Goal: Task Accomplishment & Management: Manage account settings

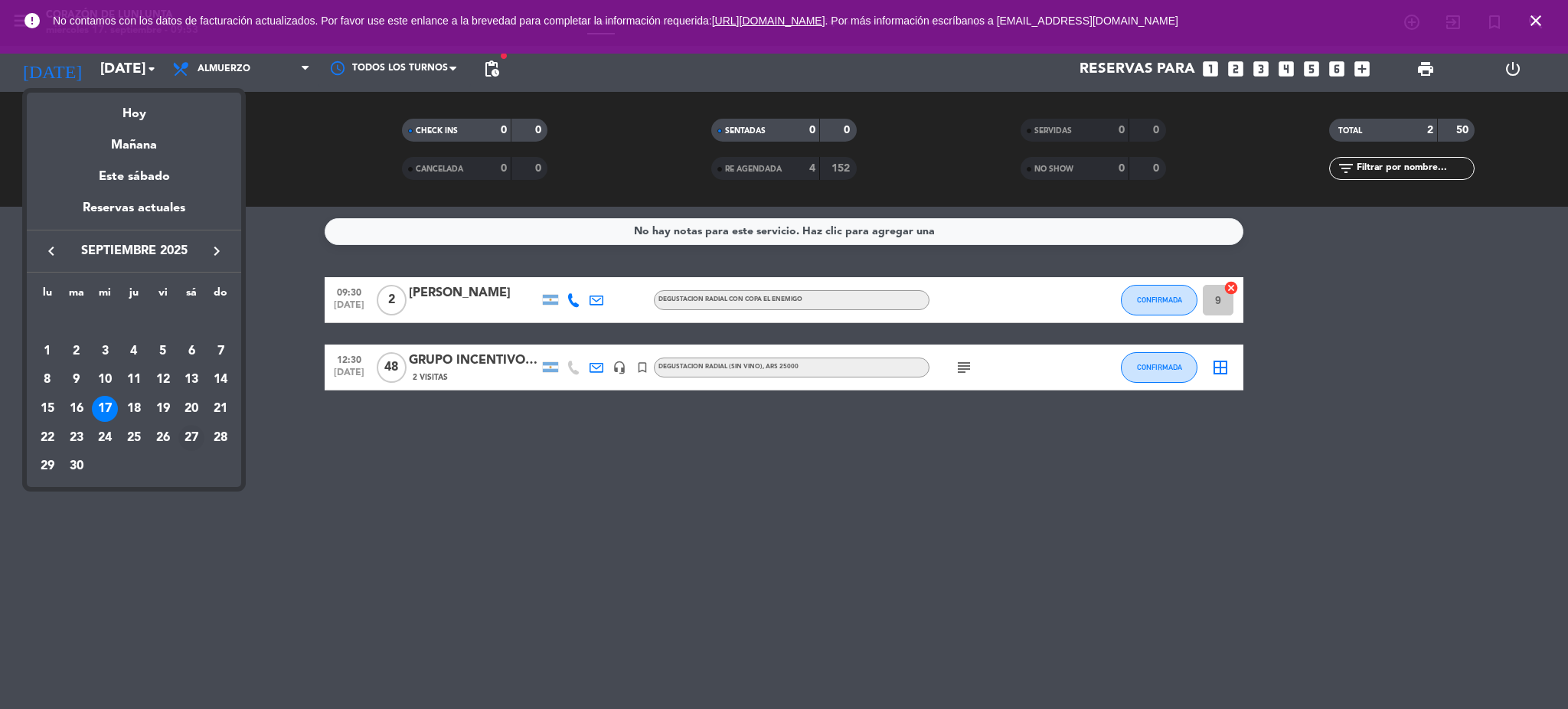
click at [194, 437] on div "27" at bounding box center [191, 438] width 26 height 26
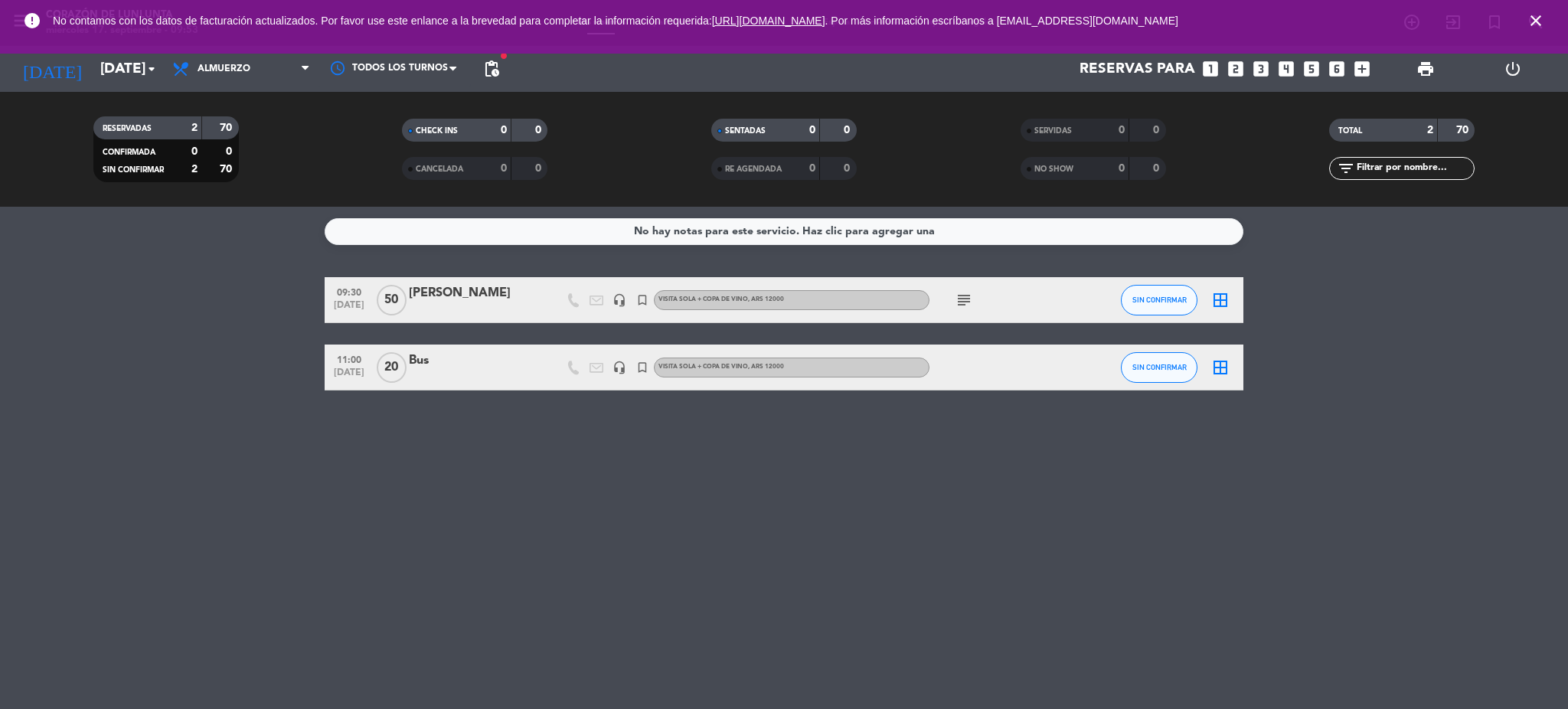
click at [1537, 20] on icon "close" at bounding box center [1535, 20] width 19 height 19
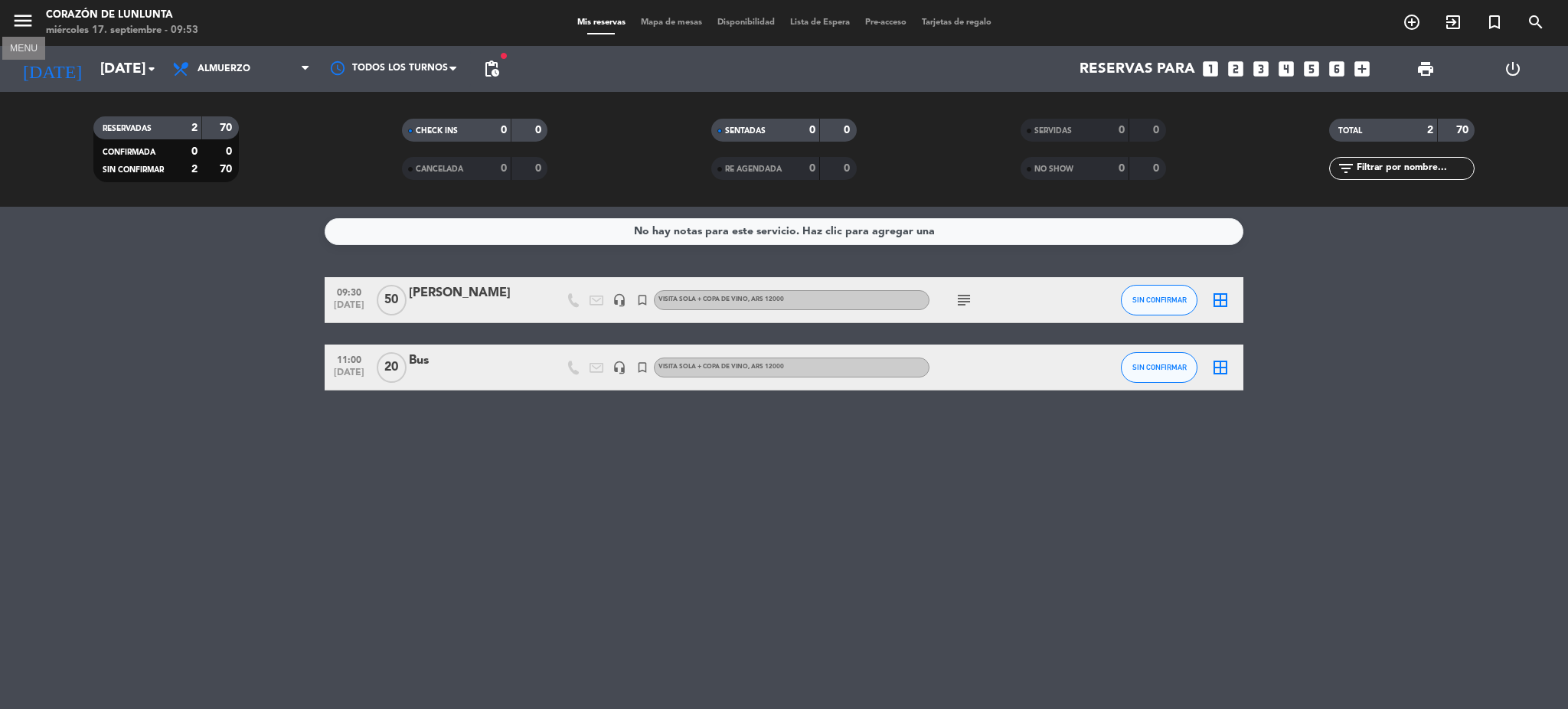
click at [21, 20] on icon "menu" at bounding box center [23, 20] width 23 height 23
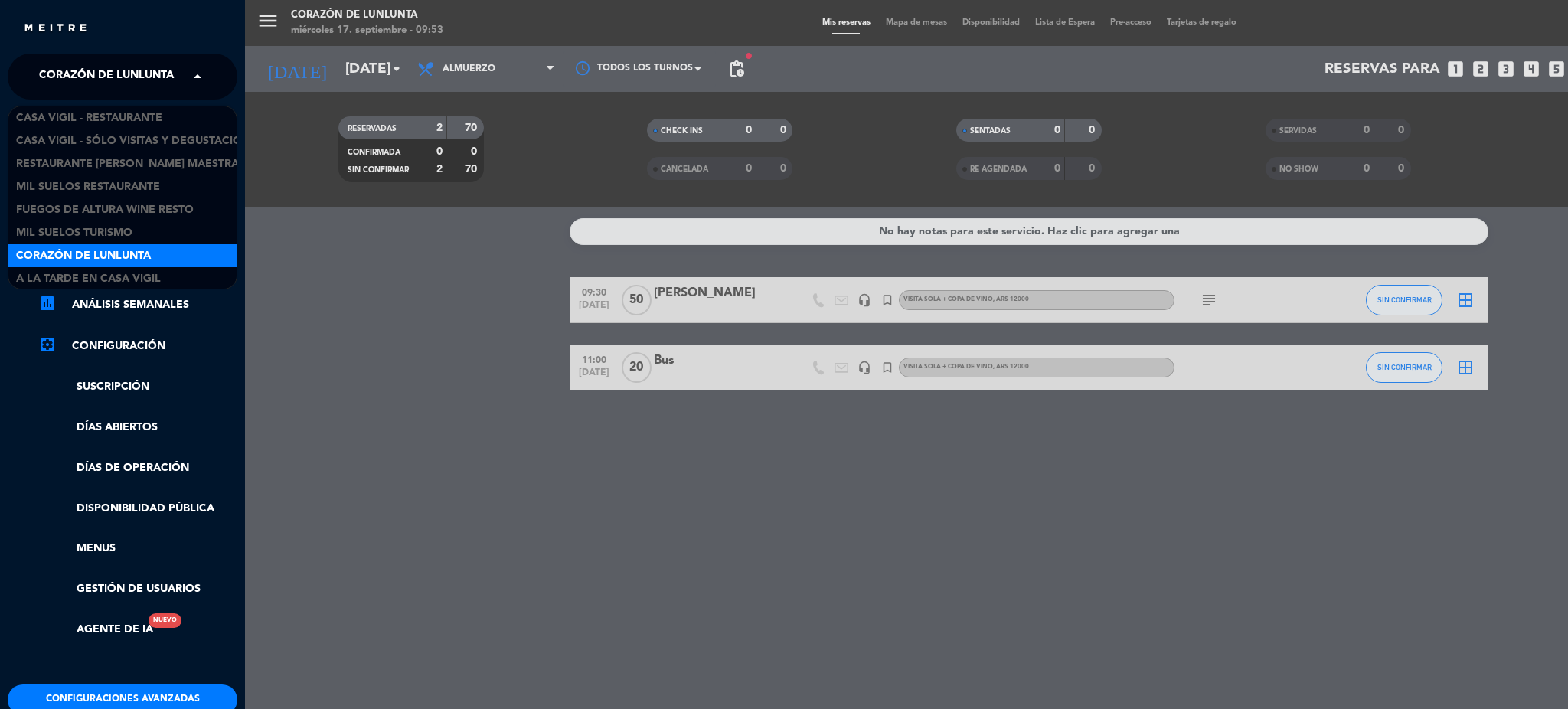
click at [94, 73] on span "Corazón de Lunlunta" at bounding box center [106, 76] width 134 height 32
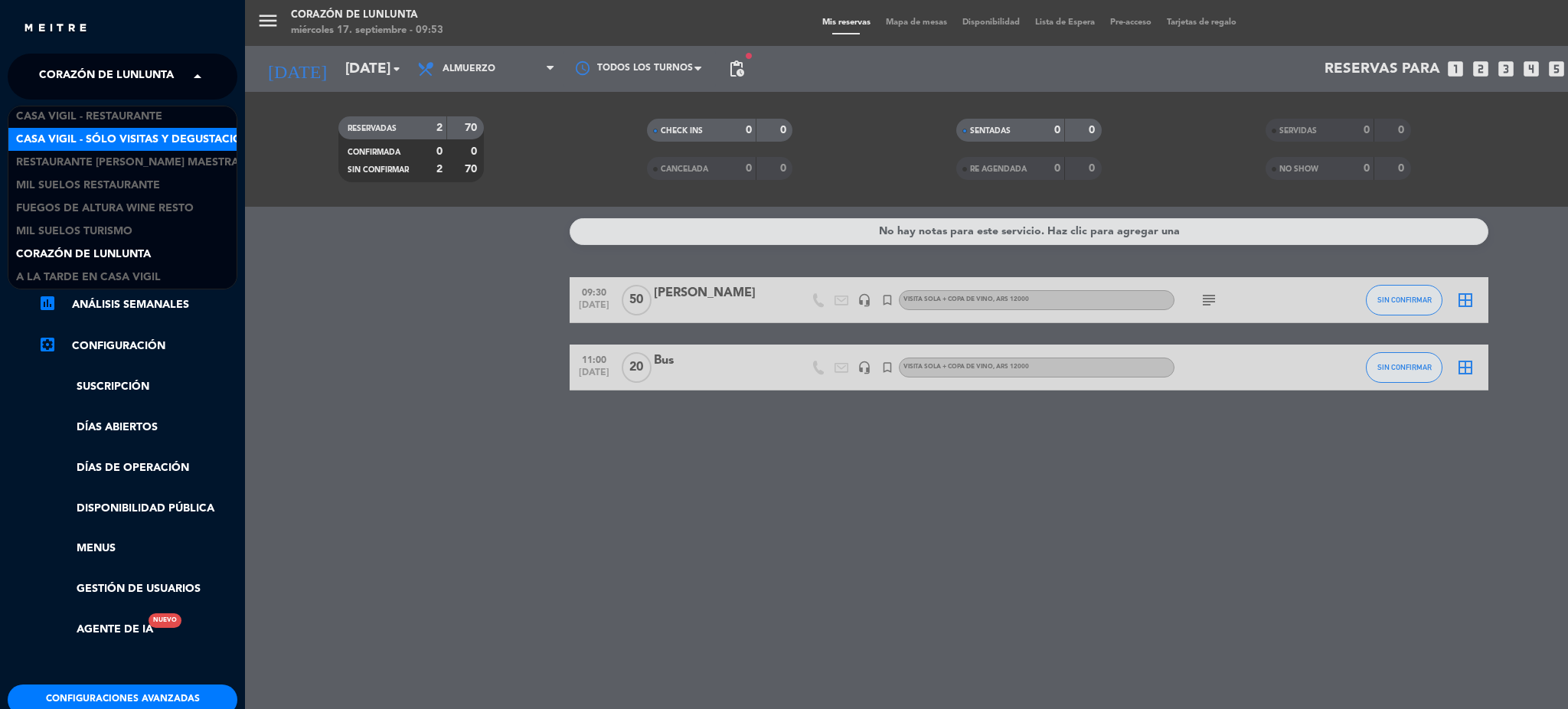
click at [90, 138] on span "Casa Vigil - SÓLO Visitas y Degustaciones" at bounding box center [140, 140] width 247 height 18
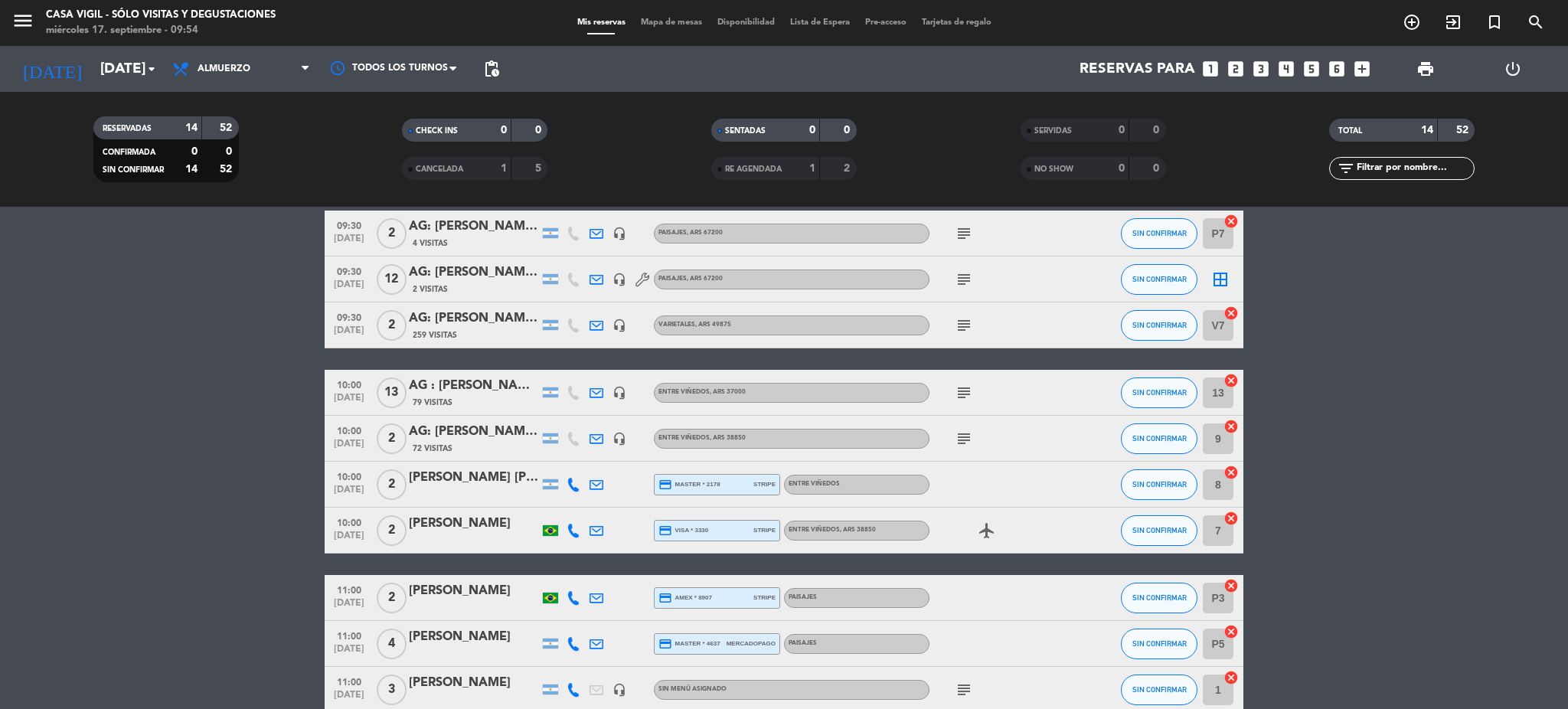
scroll to position [102, 0]
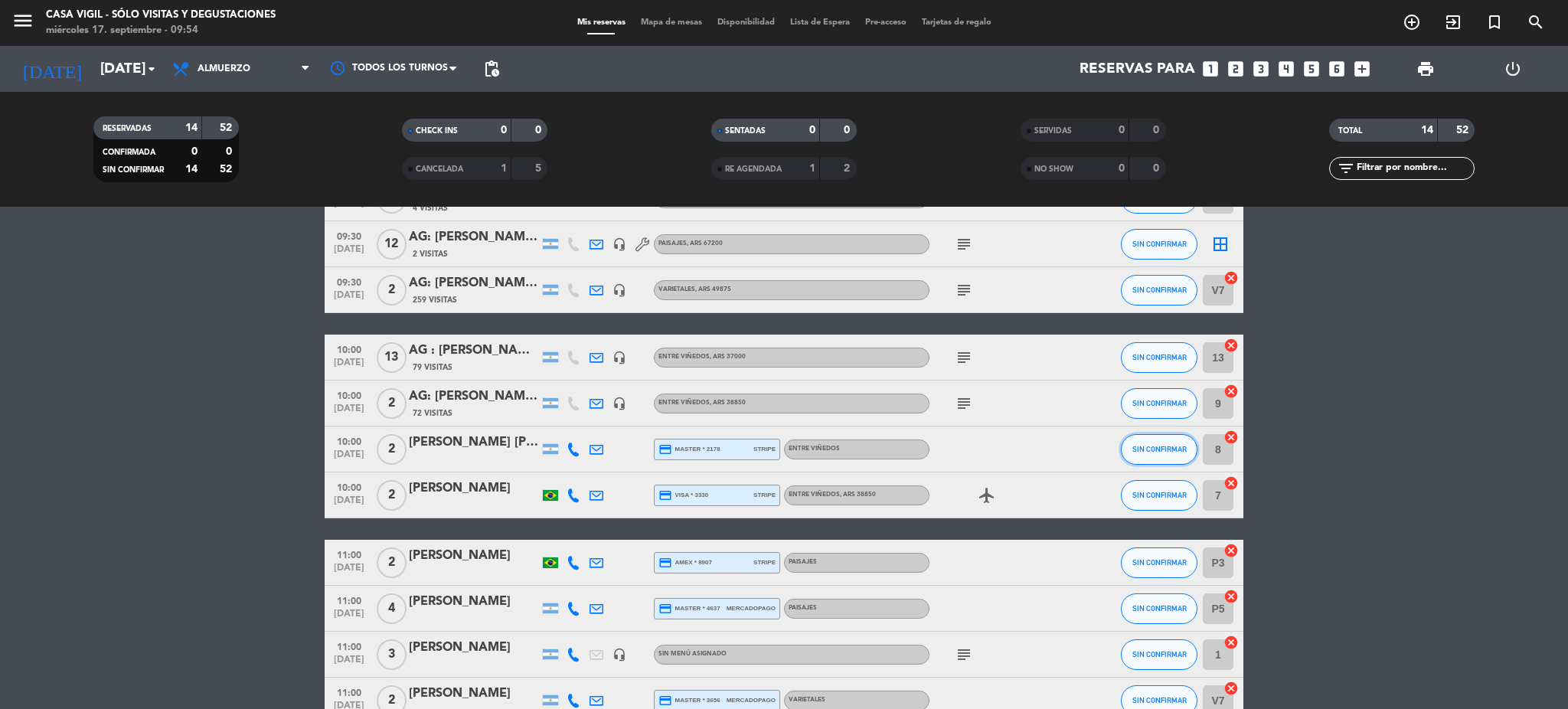
click at [1157, 451] on span "SIN CONFIRMAR" at bounding box center [1159, 449] width 54 height 9
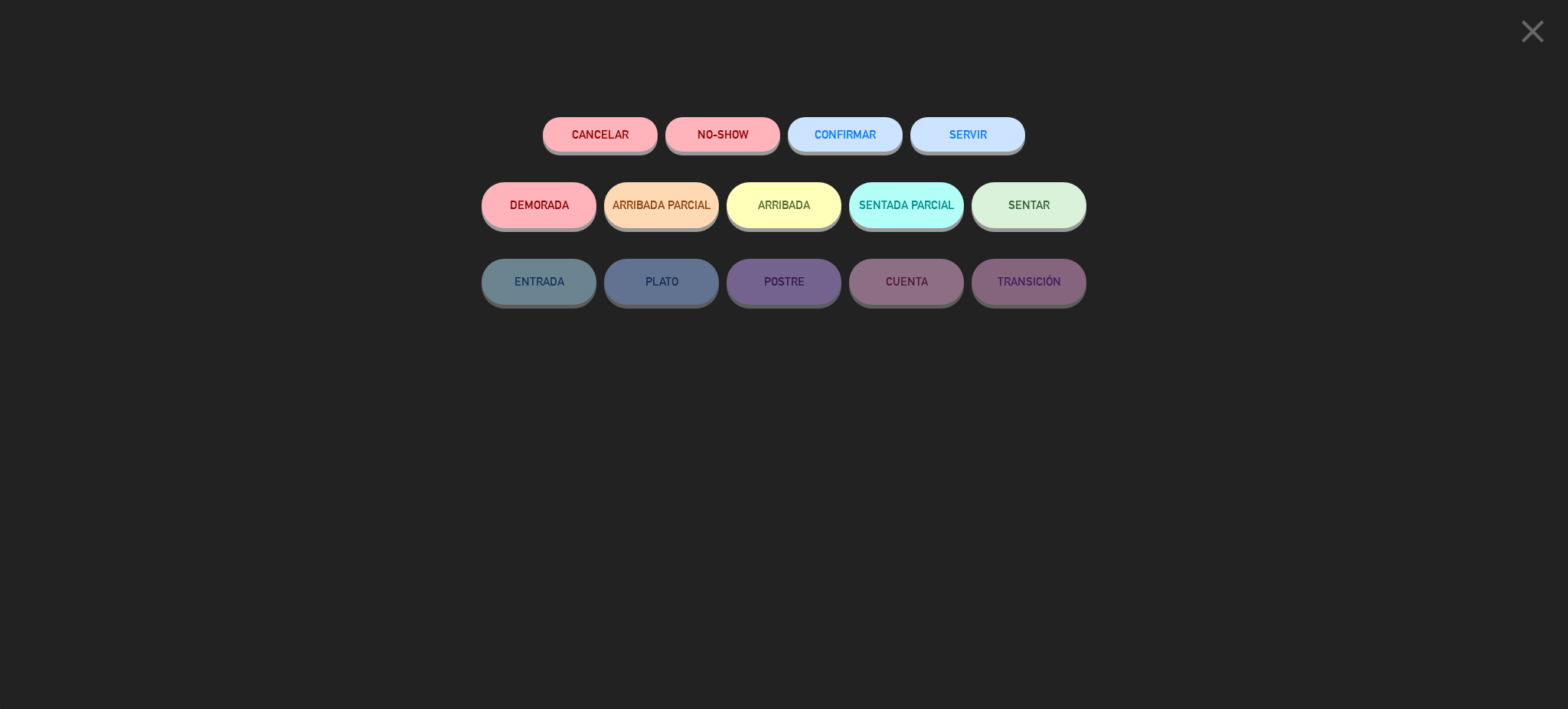
click at [592, 134] on button "Cancelar" at bounding box center [600, 134] width 115 height 34
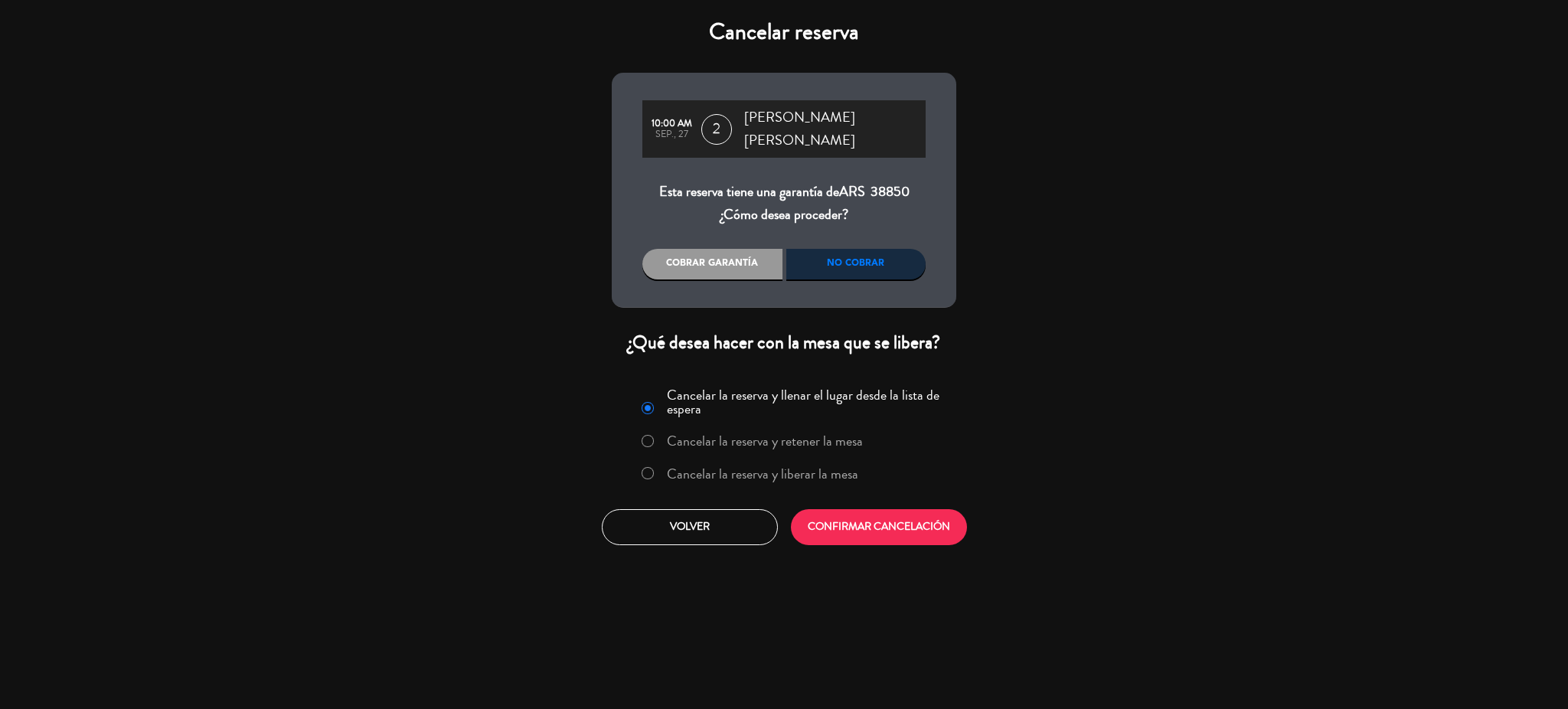
click at [742, 467] on label "Cancelar la reserva y liberar la mesa" at bounding box center [762, 474] width 192 height 14
click at [880, 522] on button "CONFIRMAR CANCELACIÓN" at bounding box center [879, 527] width 176 height 36
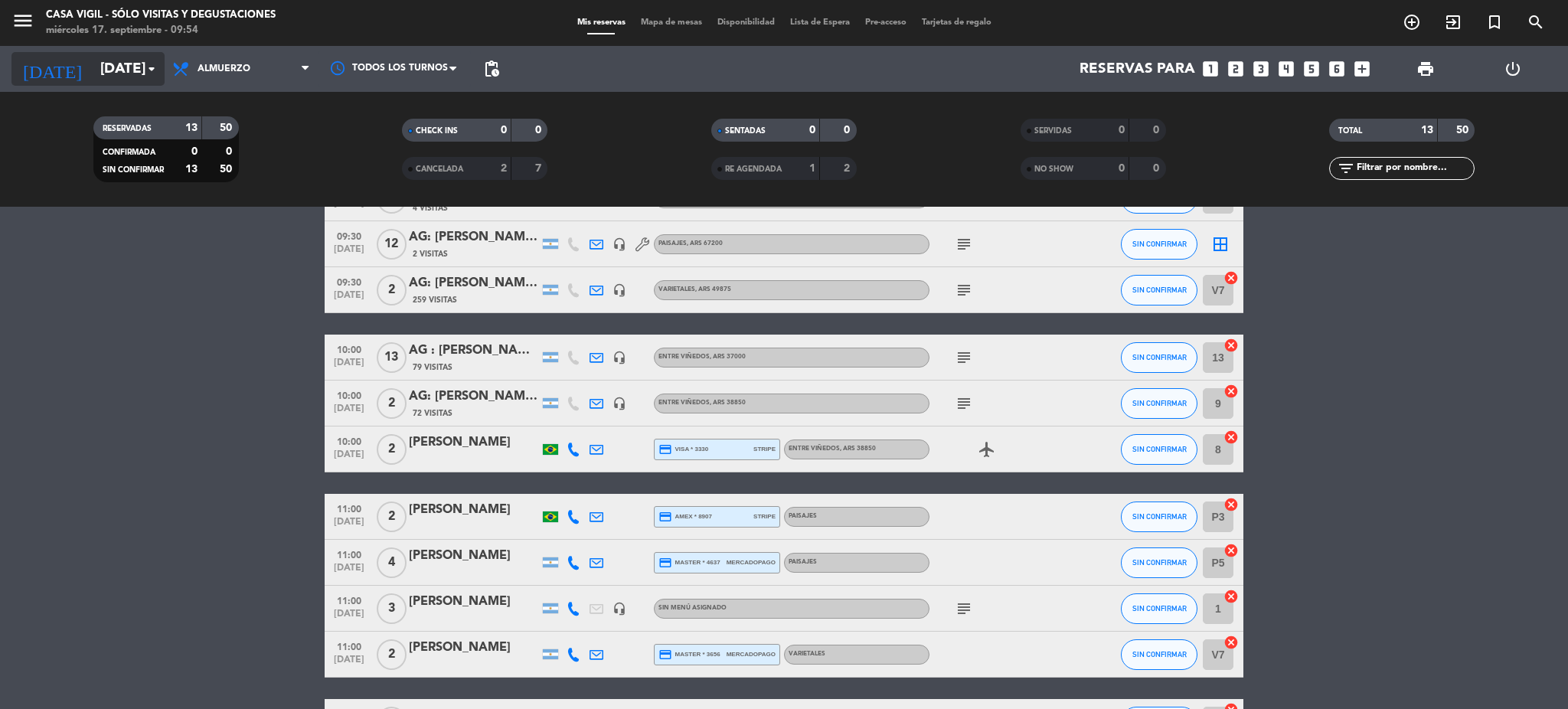
click at [102, 60] on input "[DATE]" at bounding box center [185, 69] width 185 height 32
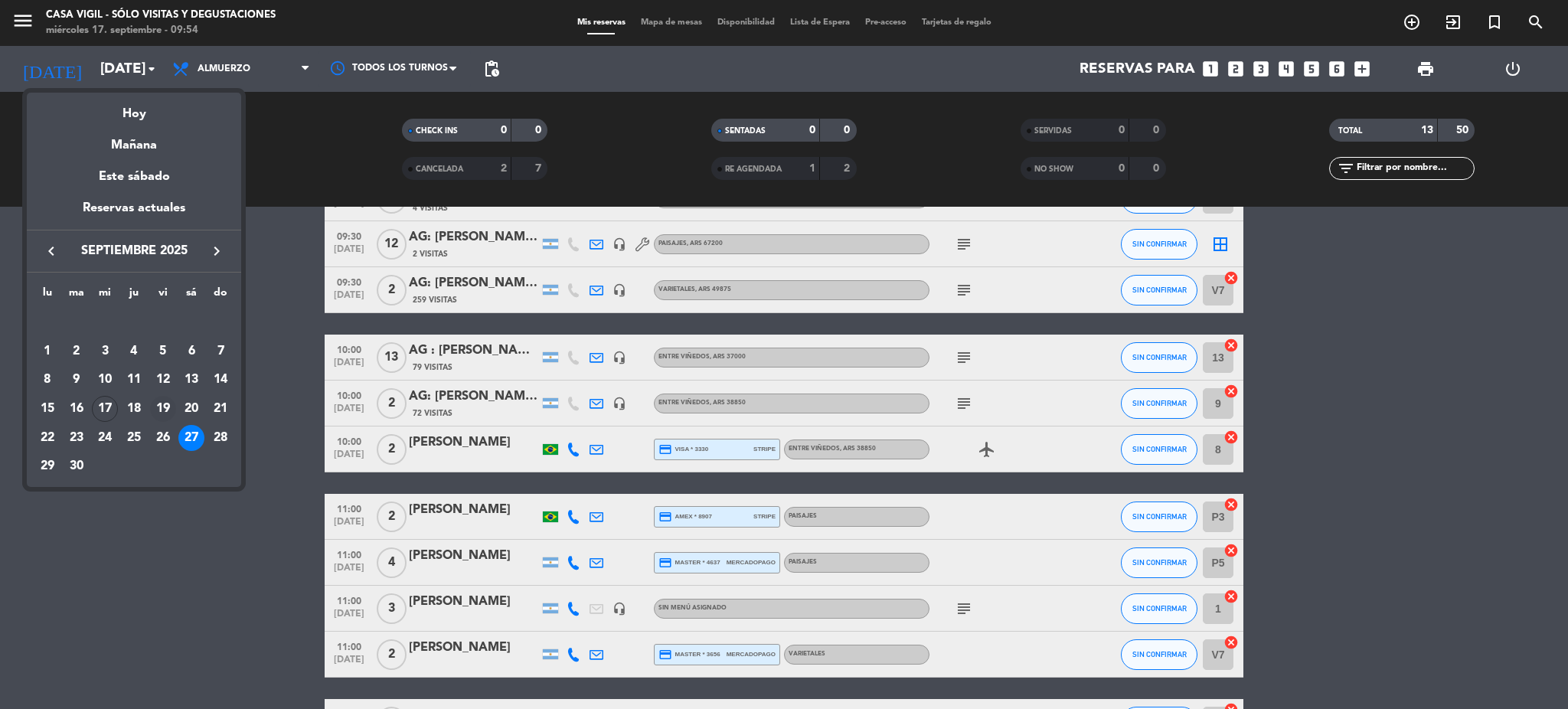
click at [162, 404] on div "19" at bounding box center [163, 408] width 26 height 26
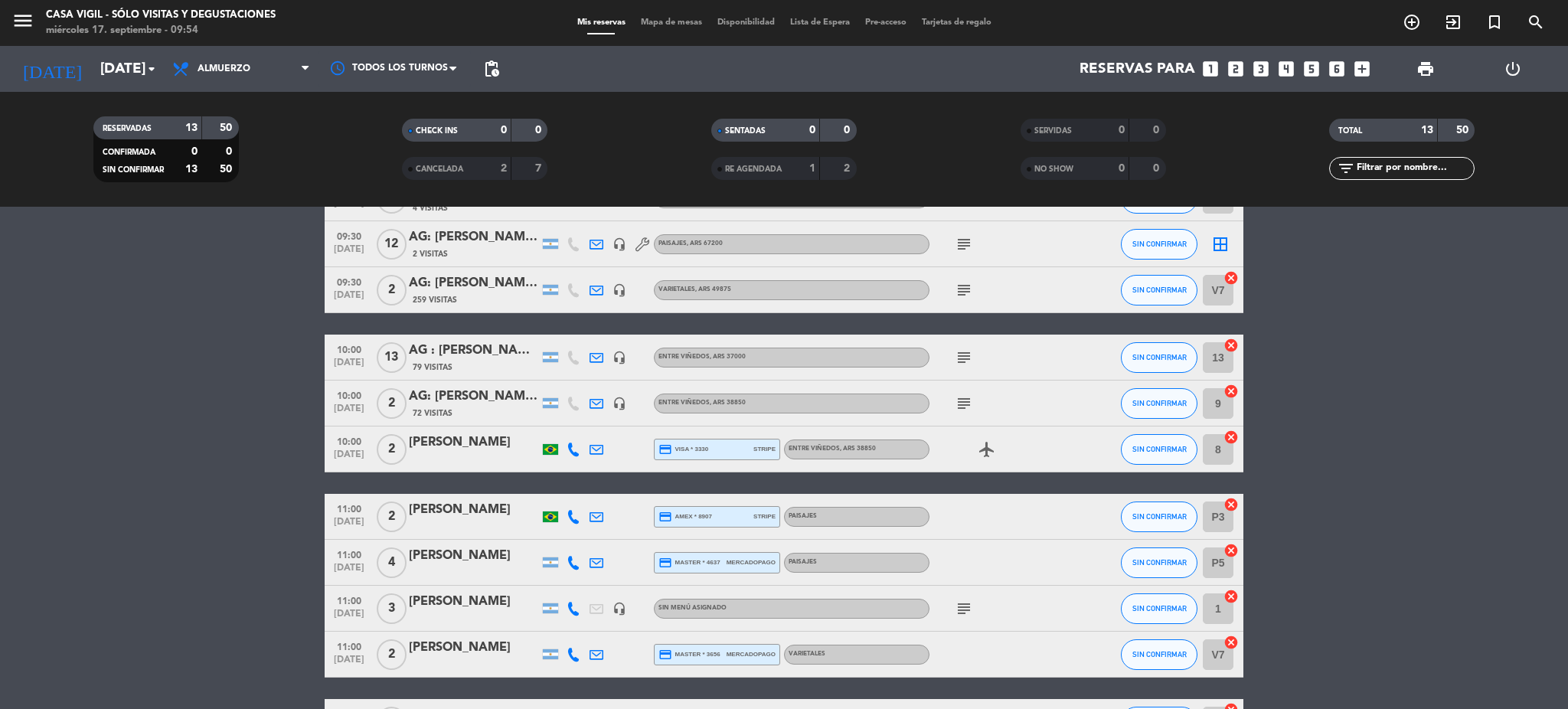
type input "[DATE]"
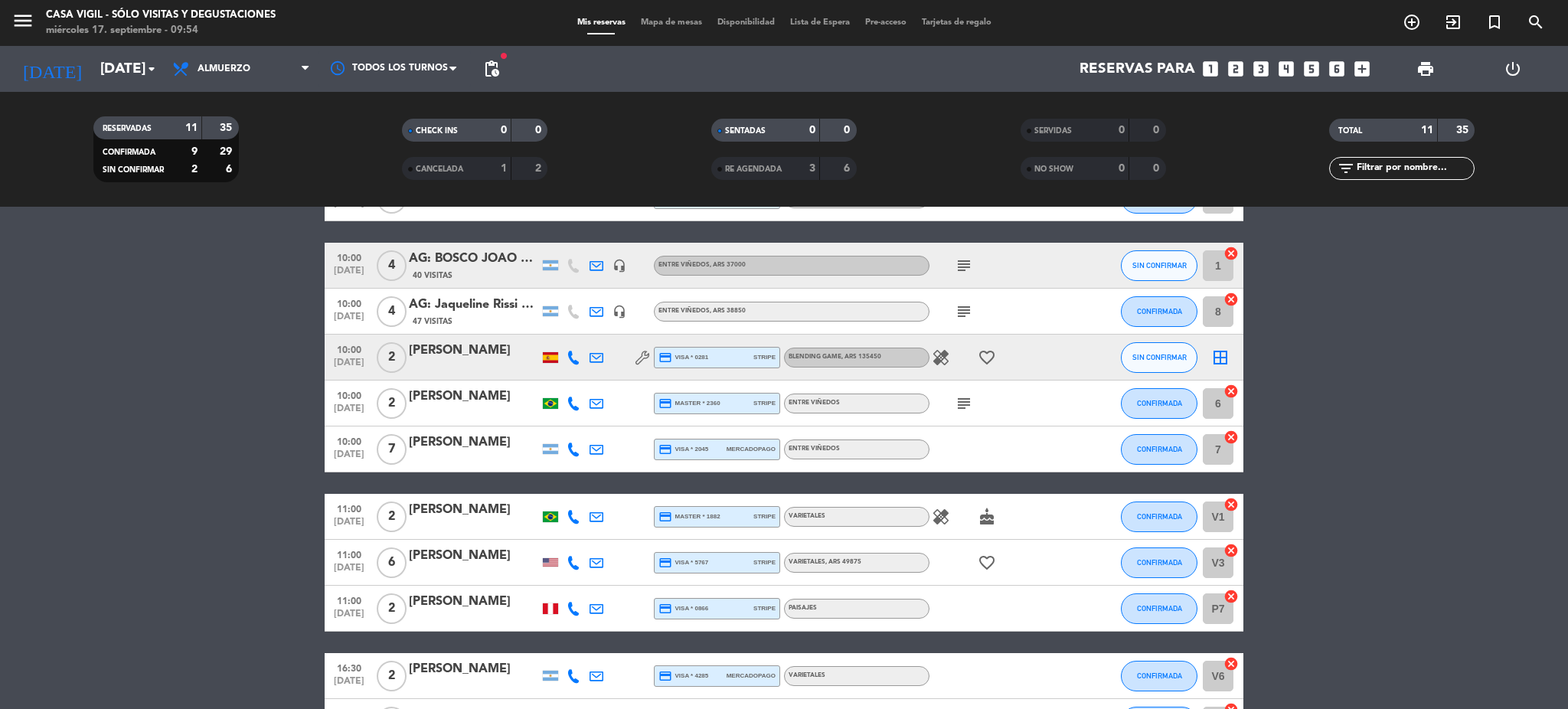
click at [6, 23] on div "menu Casa [PERSON_NAME] - SÓLO Visitas y Degustaciones [DATE] 17. septiembre - …" at bounding box center [195, 23] width 392 height 36
click at [13, 18] on icon "menu" at bounding box center [23, 20] width 23 height 23
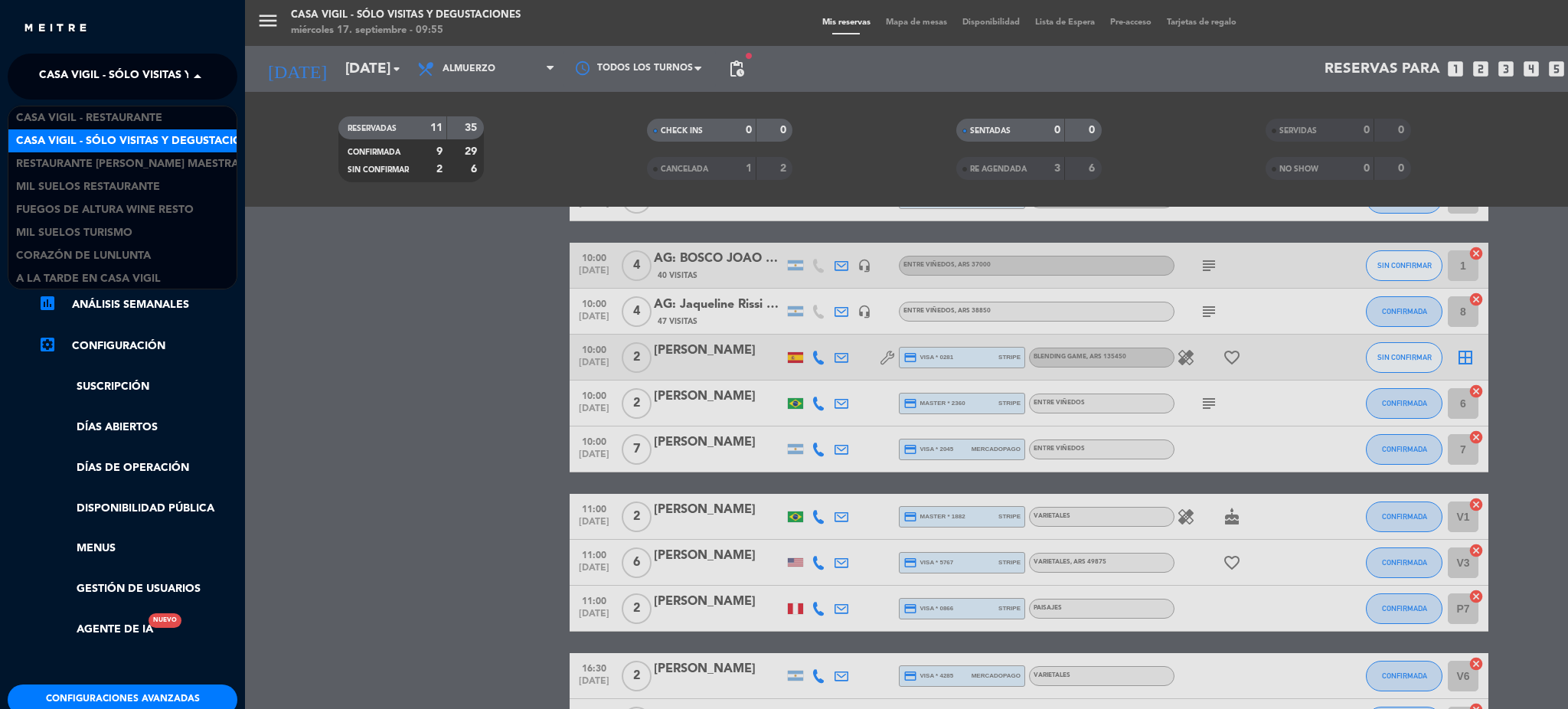
click at [76, 72] on span "Casa Vigil - SÓLO Visitas y Degustaciones" at bounding box center [163, 76] width 247 height 32
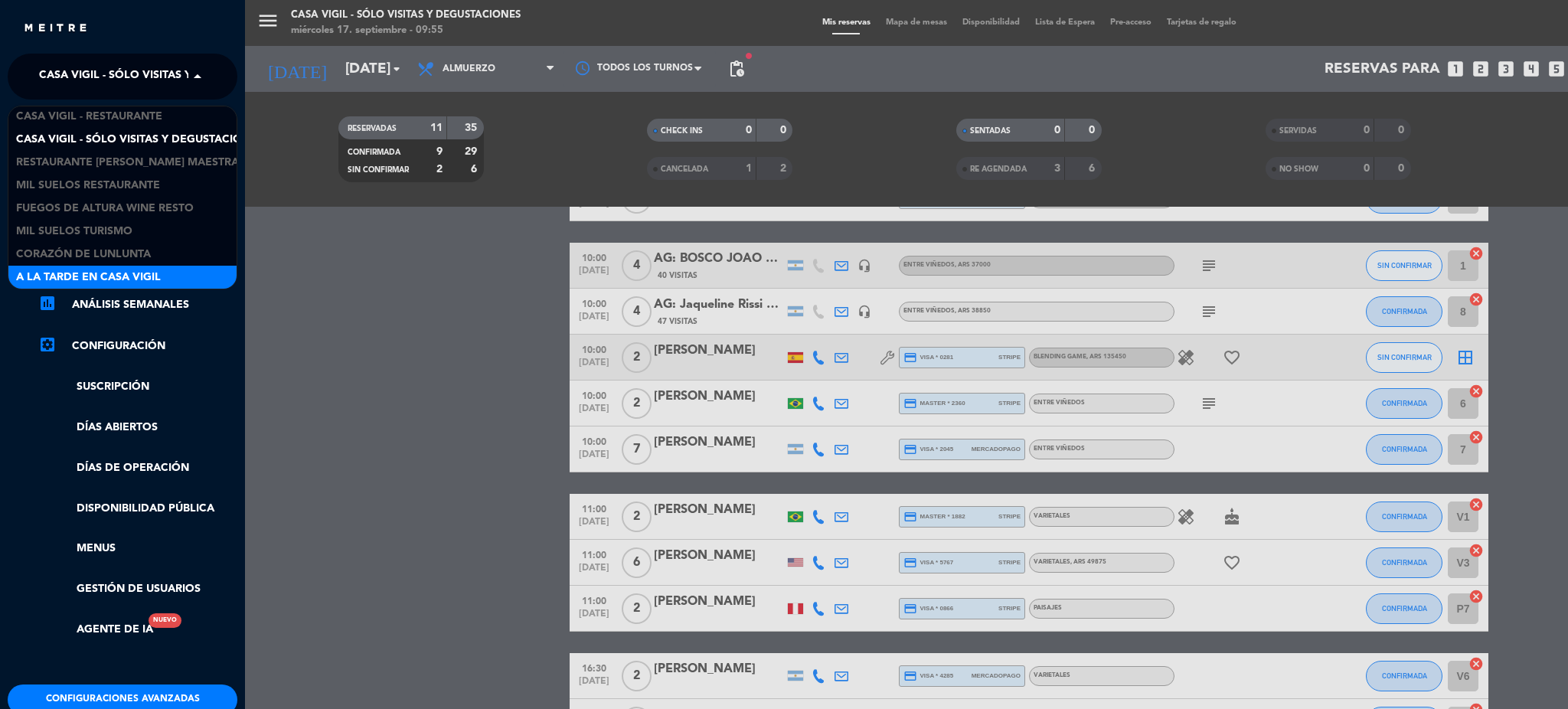
click at [84, 273] on span "A la tarde en Casa Vigil" at bounding box center [88, 278] width 145 height 18
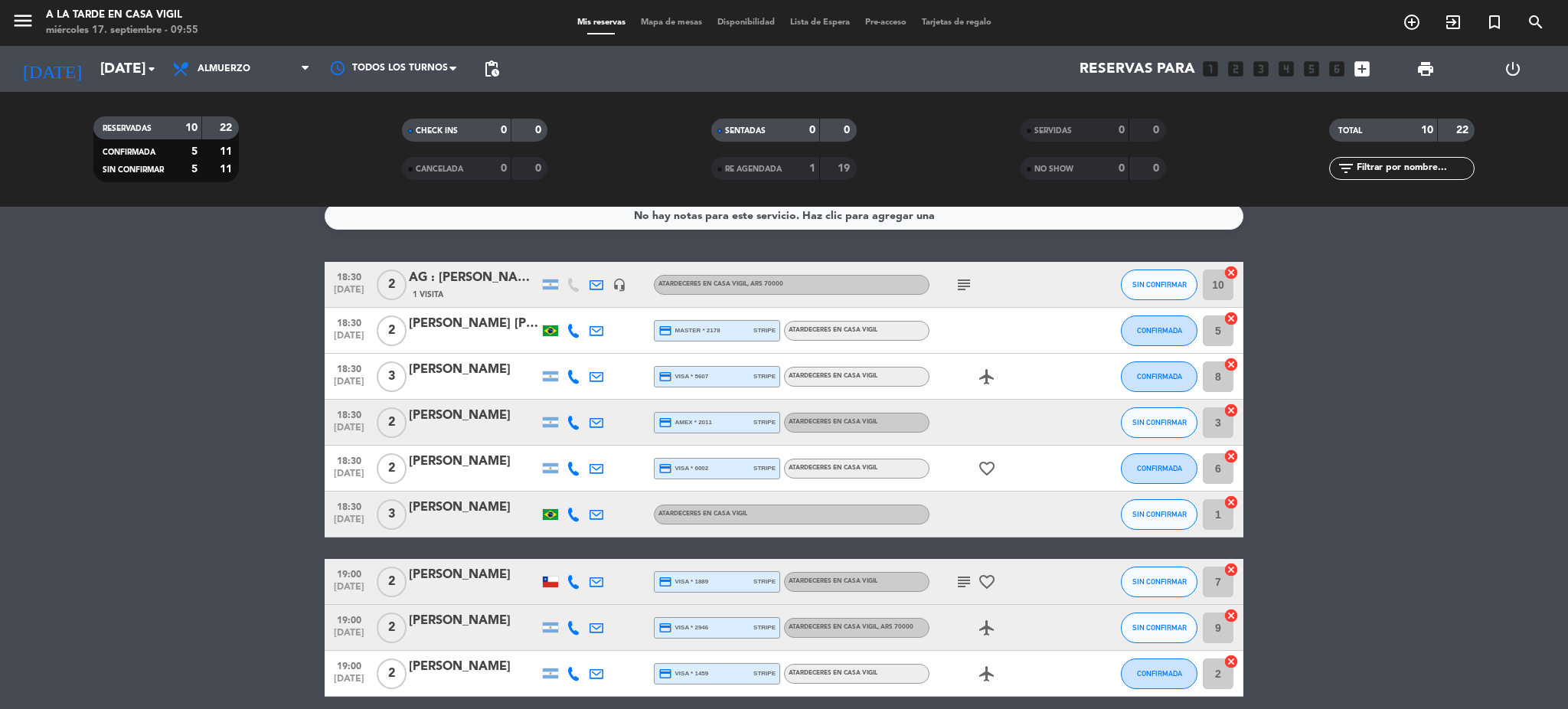
scroll to position [0, 0]
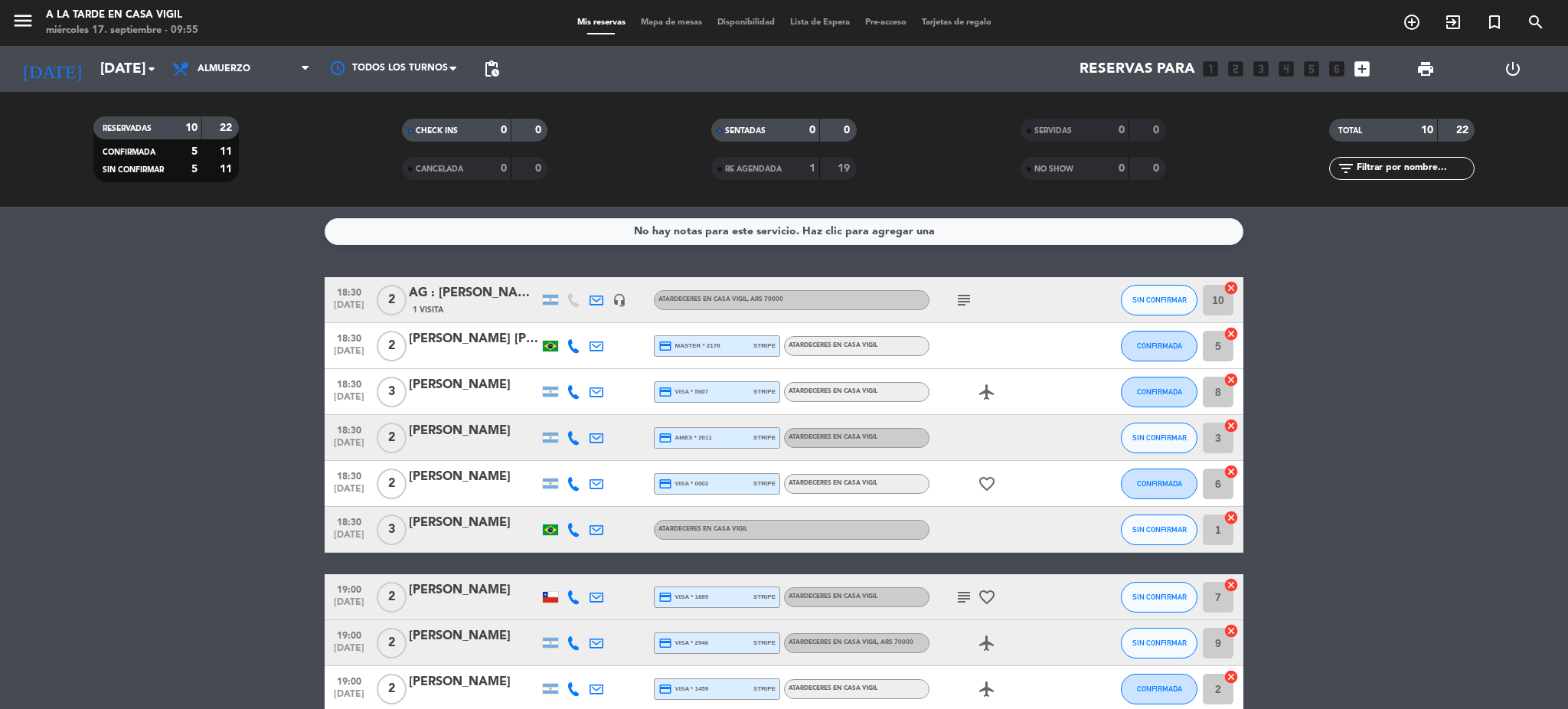
click at [476, 338] on div "[PERSON_NAME] [PERSON_NAME]" at bounding box center [474, 339] width 130 height 20
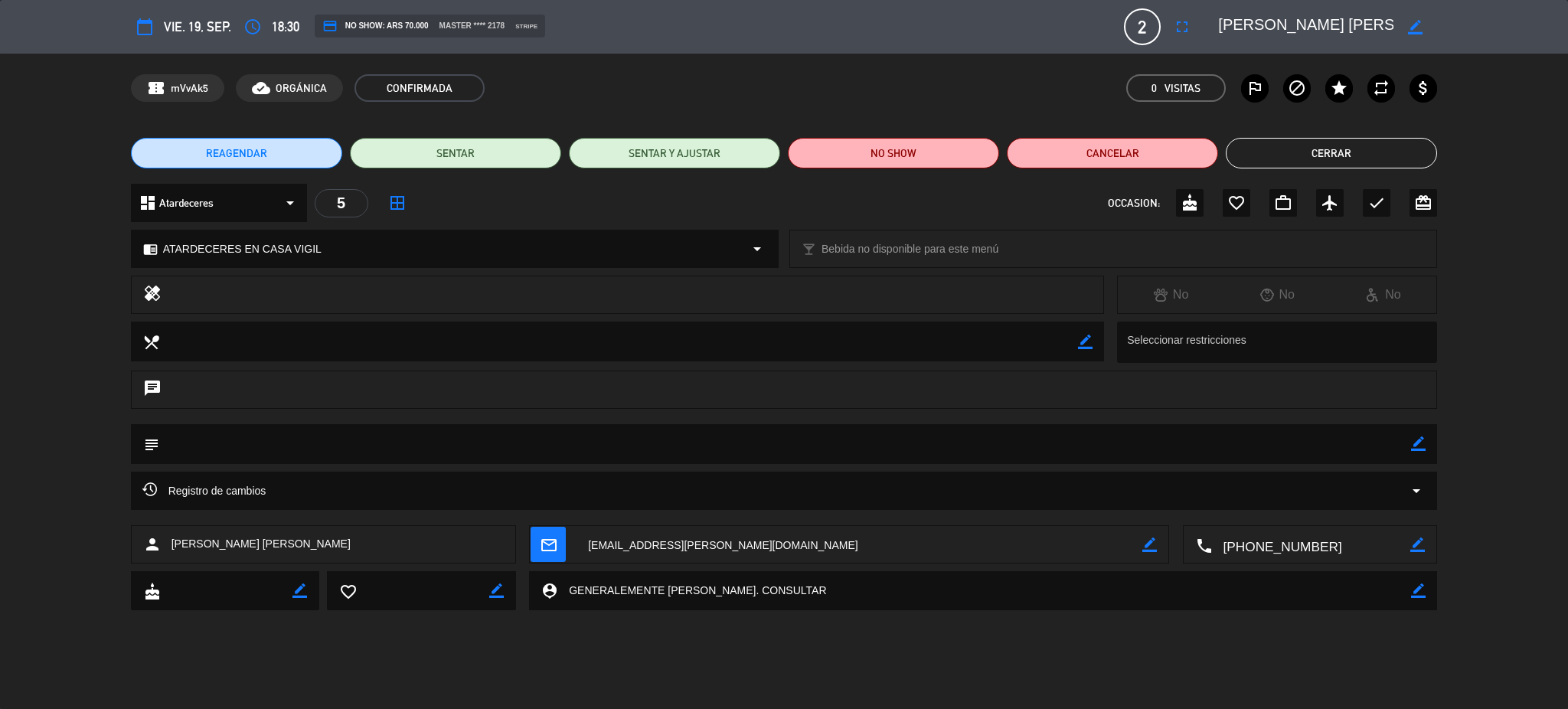
click at [1411, 443] on icon "border_color" at bounding box center [1418, 444] width 14 height 14
click at [1404, 444] on textarea at bounding box center [785, 444] width 1252 height 39
type textarea "M"
type textarea "NO COBRAR A PAX. ABONA [PERSON_NAME]"
click at [1421, 448] on icon at bounding box center [1418, 444] width 14 height 14
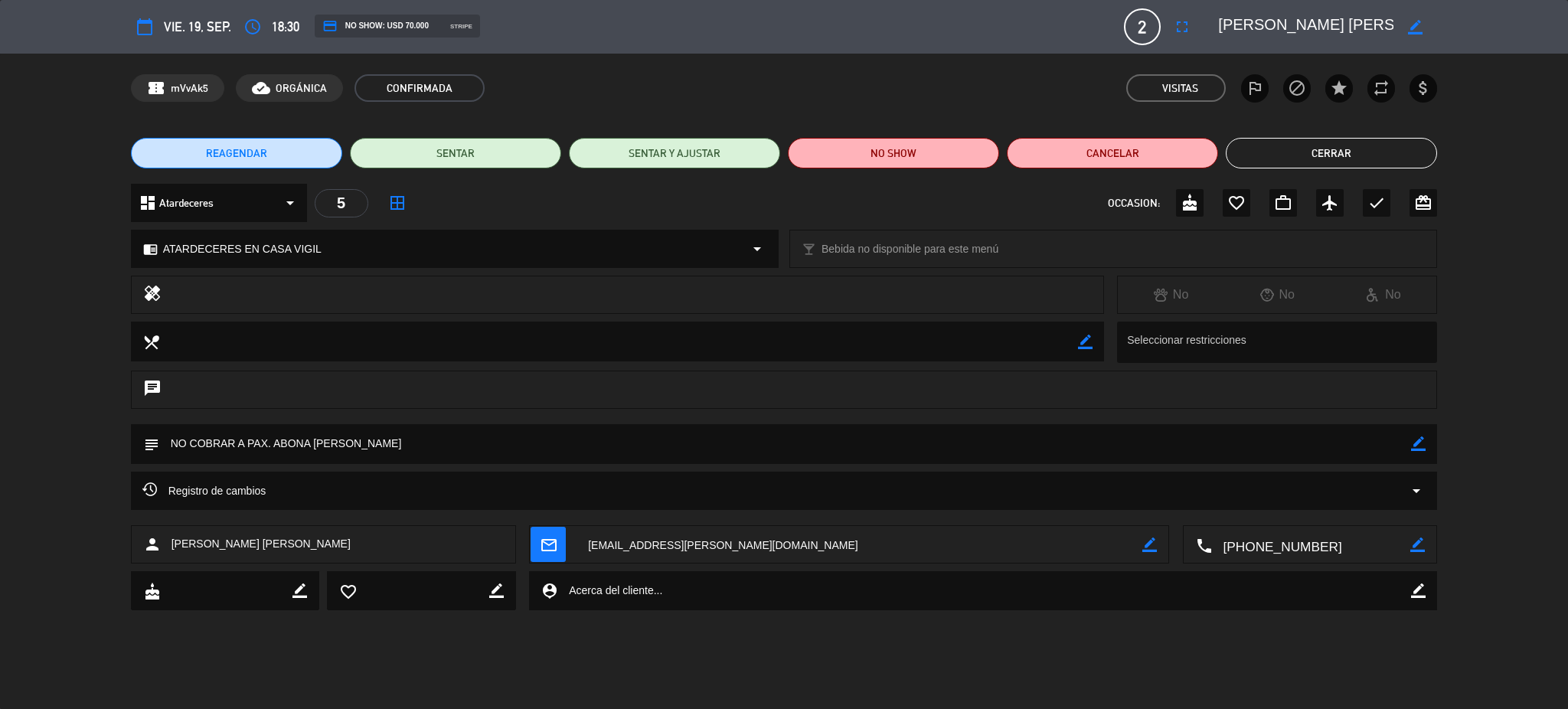
drag, startPoint x: 1343, startPoint y: 156, endPoint x: 1330, endPoint y: 152, distance: 13.6
click at [1346, 154] on button "Cerrar" at bounding box center [1331, 153] width 211 height 31
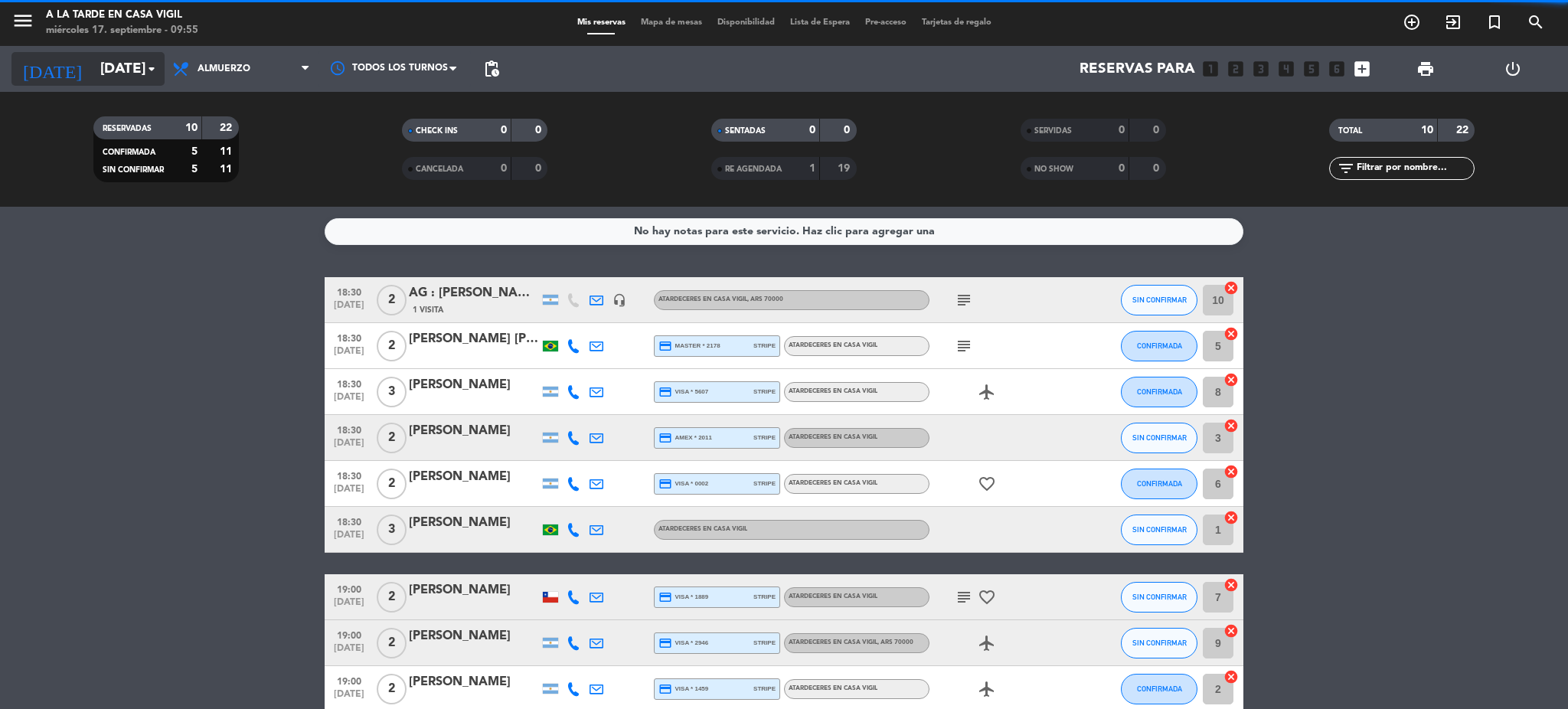
click at [106, 72] on input "[DATE]" at bounding box center [185, 69] width 185 height 32
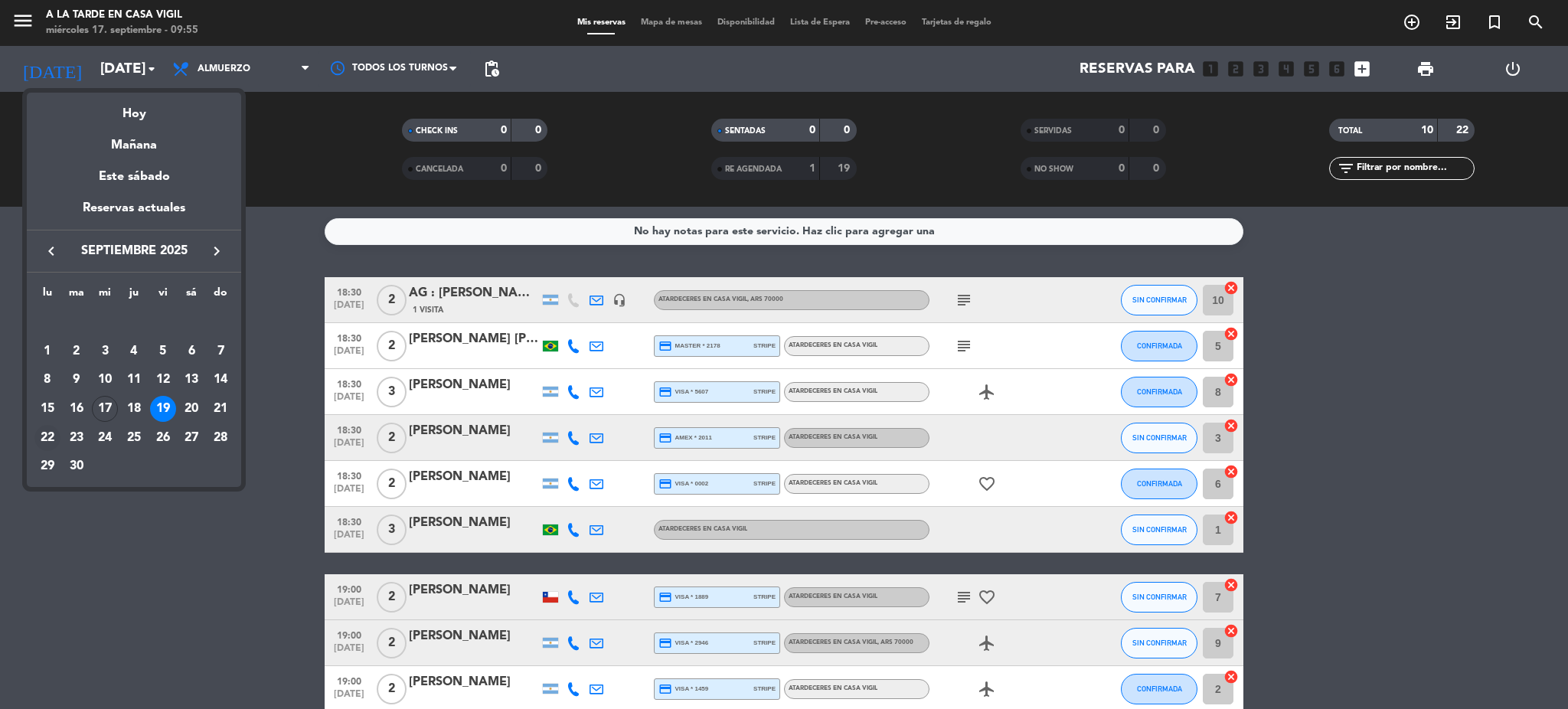
click at [44, 432] on div "22" at bounding box center [47, 438] width 26 height 26
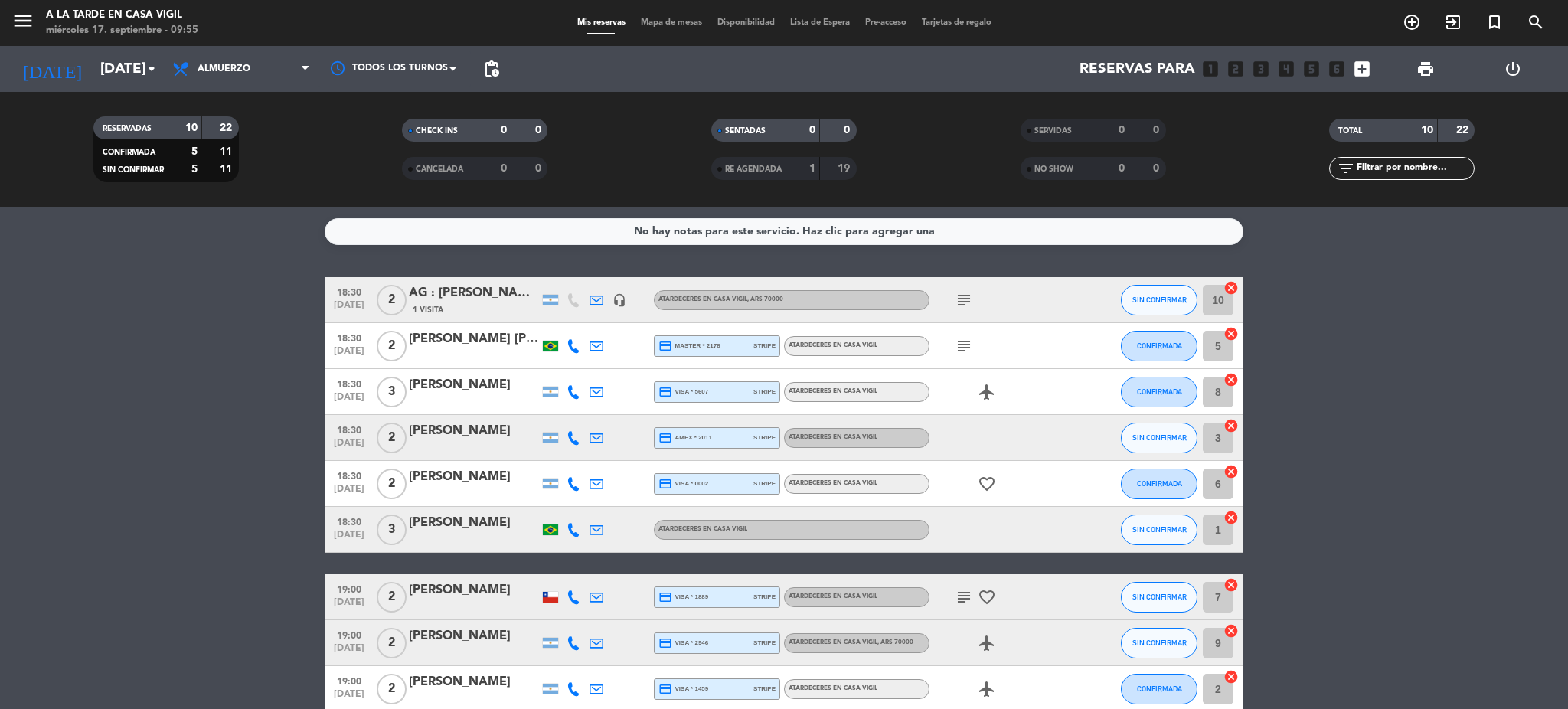
type input "[DATE]"
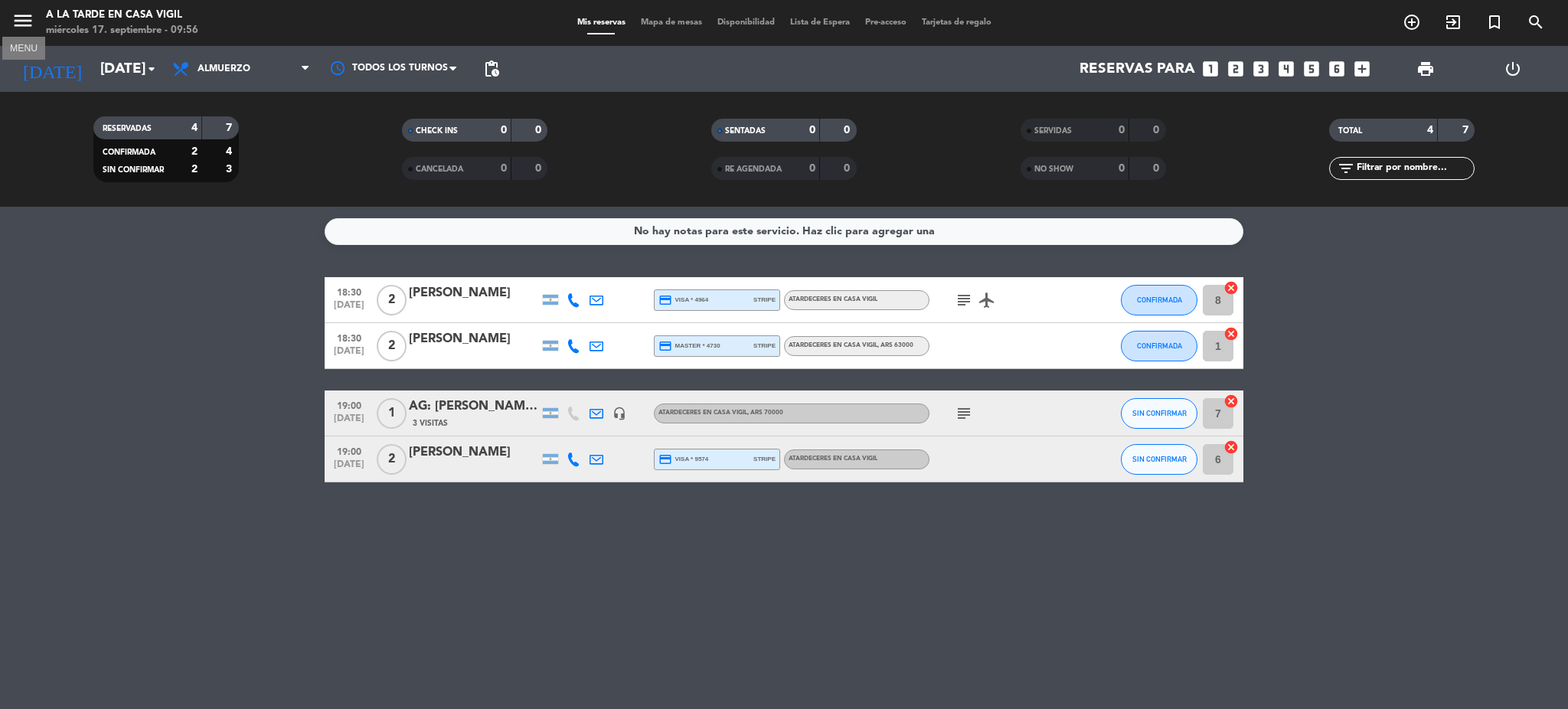
click at [15, 22] on icon "menu" at bounding box center [23, 20] width 23 height 23
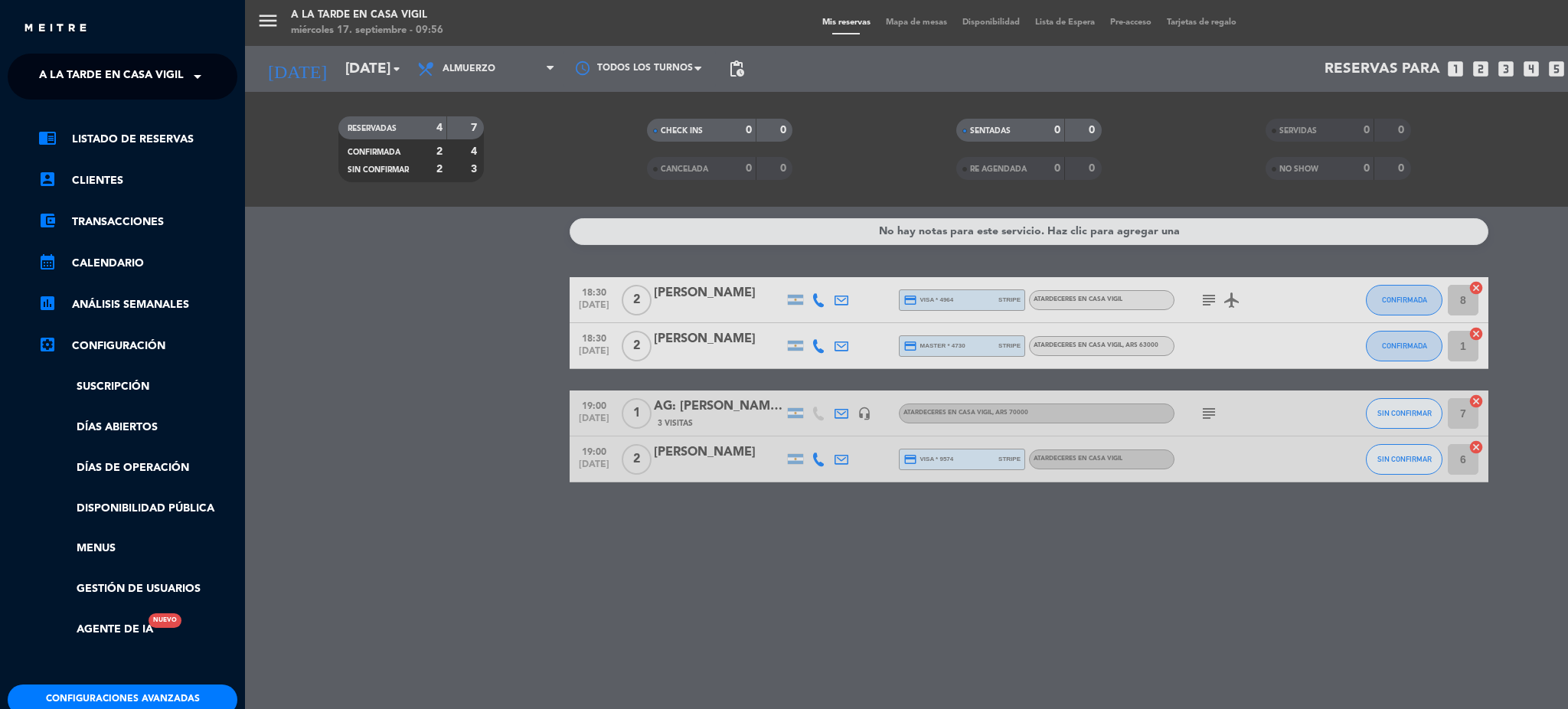
click at [118, 77] on span "A la tarde en Casa Vigil" at bounding box center [111, 76] width 145 height 32
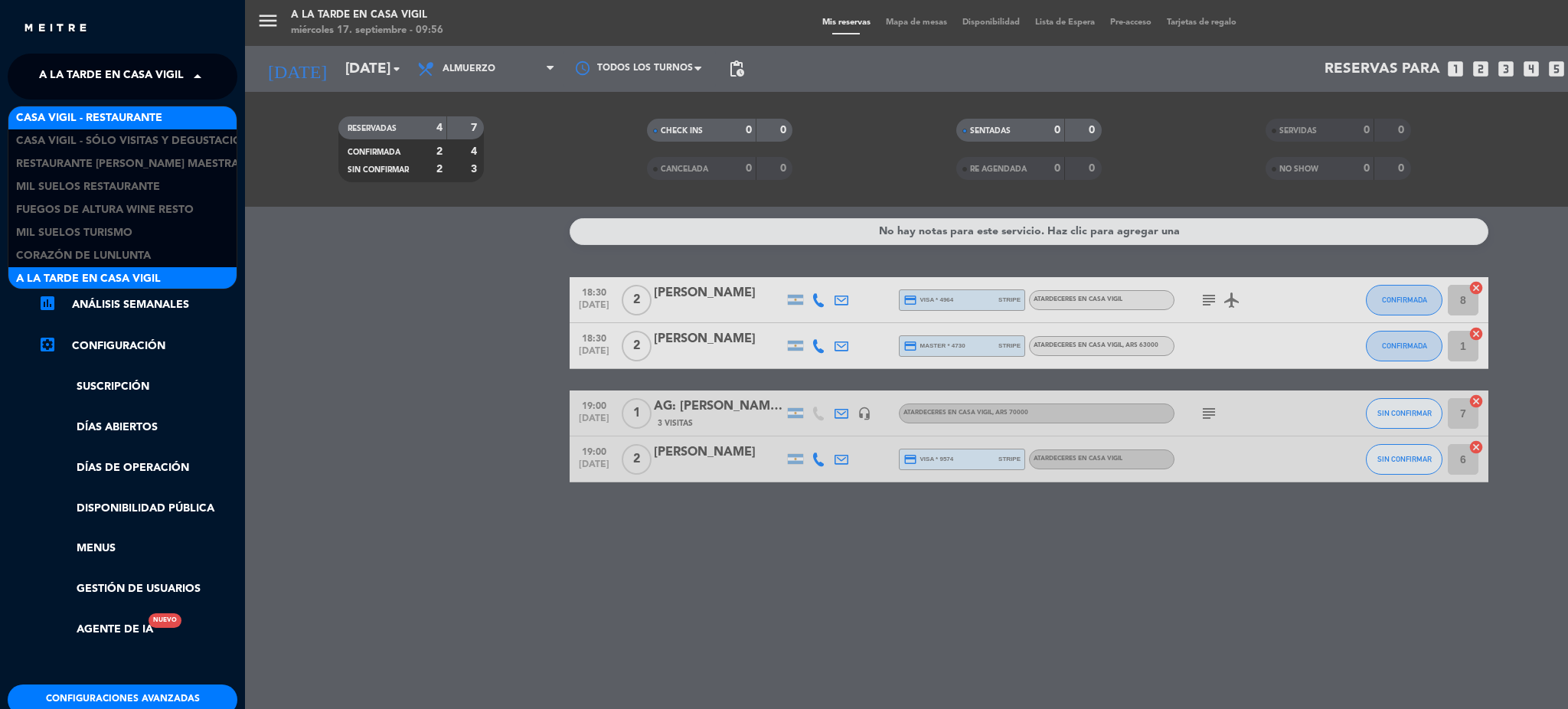
scroll to position [2, 0]
click at [117, 111] on span "Casa Vigil - Restaurante" at bounding box center [88, 117] width 146 height 18
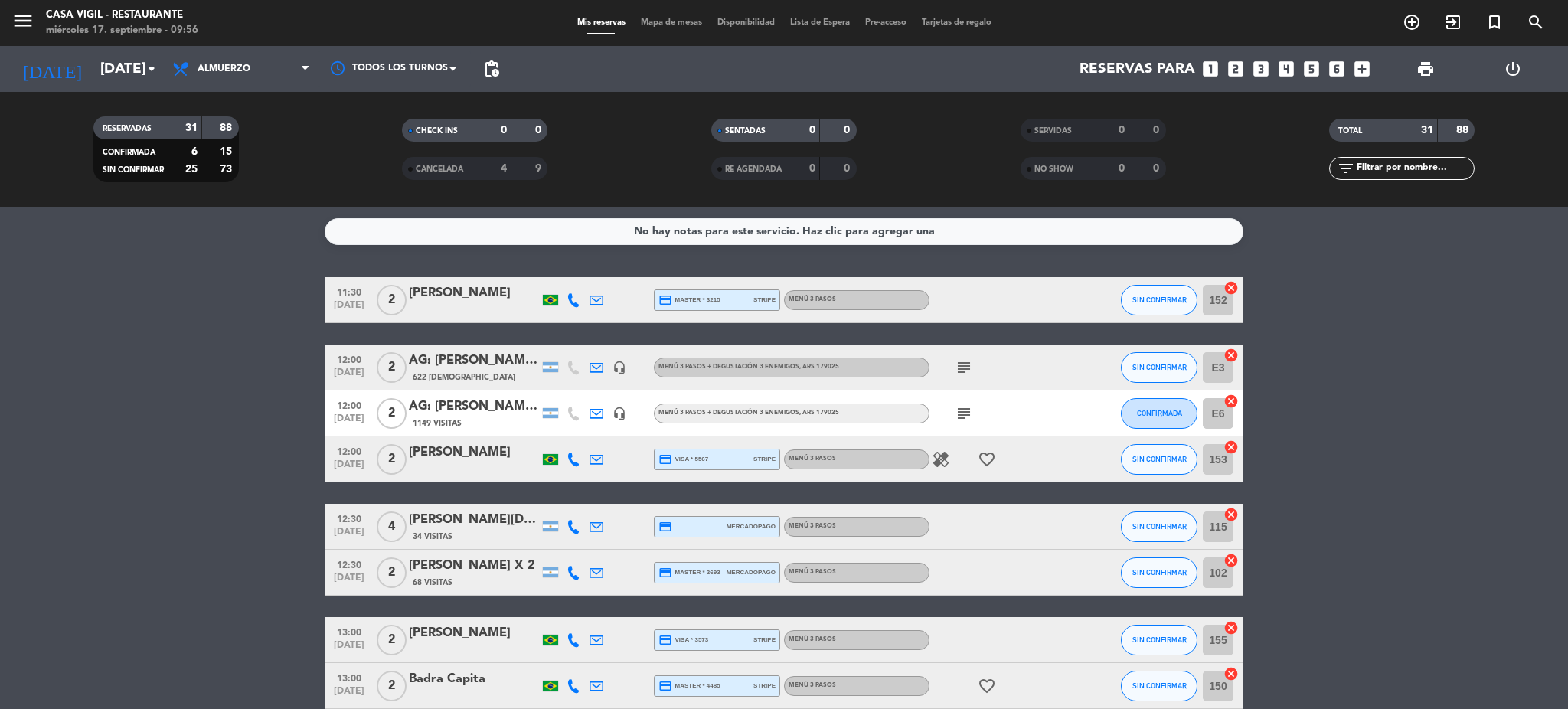
click at [1410, 165] on input "text" at bounding box center [1414, 168] width 118 height 17
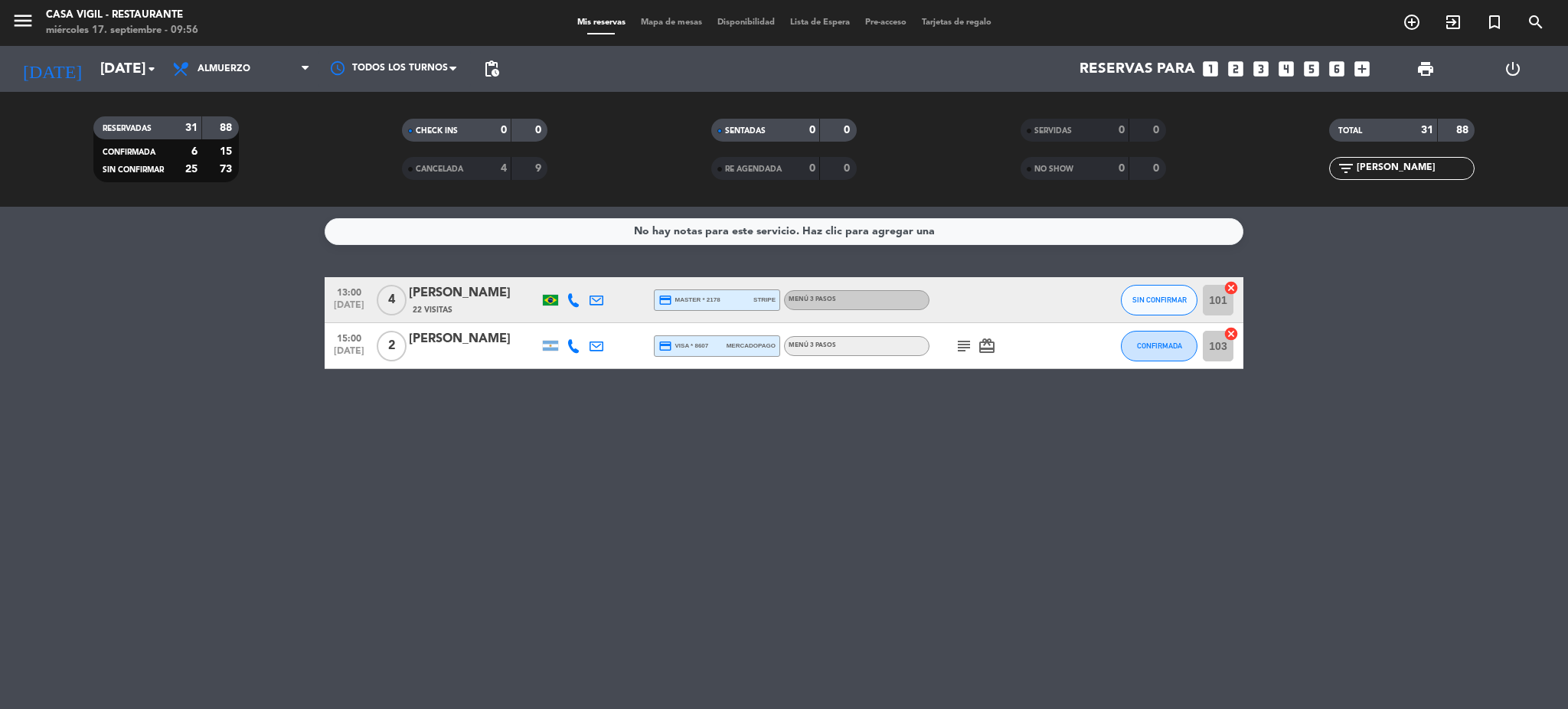
type input "[PERSON_NAME]"
click at [479, 283] on div "[PERSON_NAME]" at bounding box center [474, 293] width 130 height 20
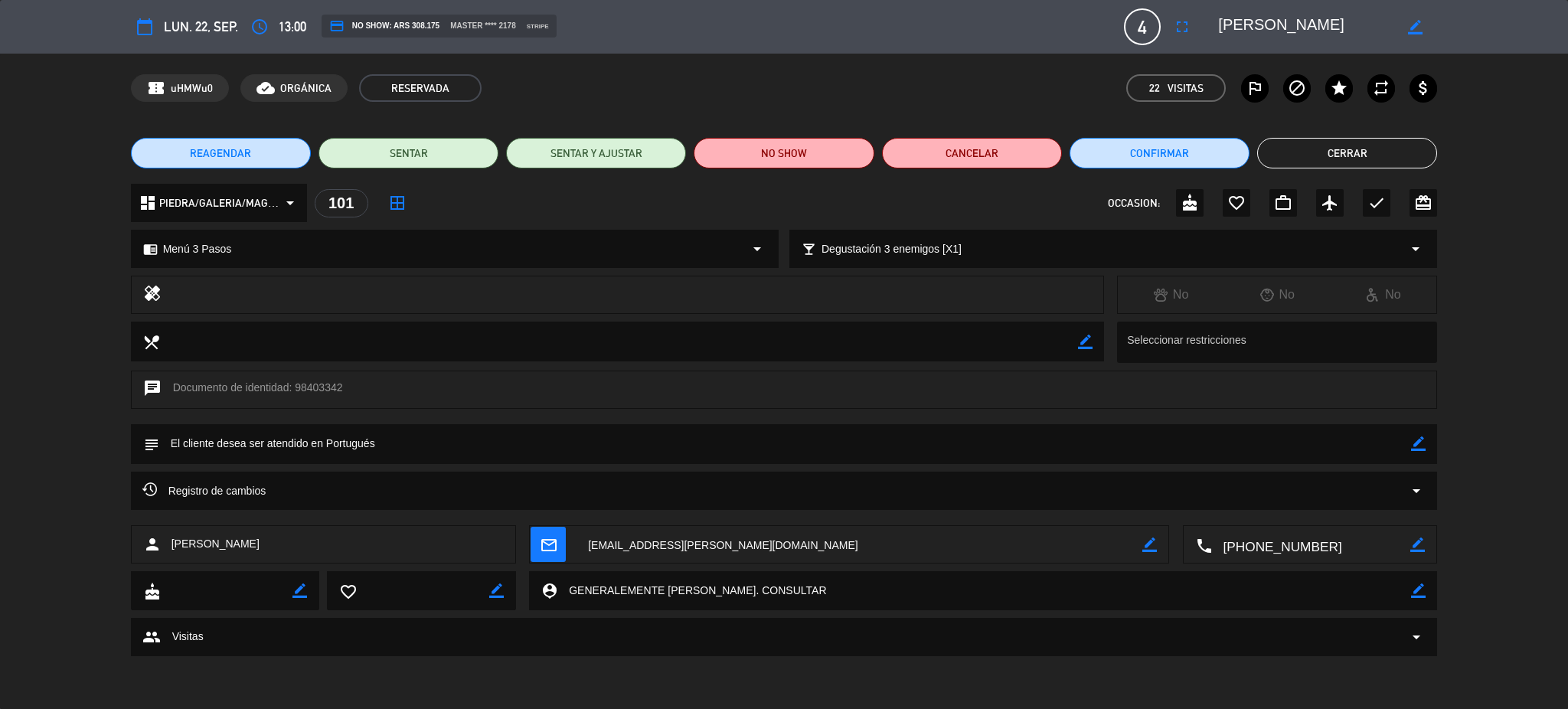
click at [1416, 440] on icon "border_color" at bounding box center [1418, 444] width 14 height 14
click at [1348, 440] on textarea at bounding box center [785, 444] width 1252 height 39
type textarea "n"
type textarea "NO COBRAR A PAX. ABONA [PERSON_NAME]. MENU + 3 ENEMIGOS"
click at [1415, 440] on icon at bounding box center [1418, 444] width 14 height 14
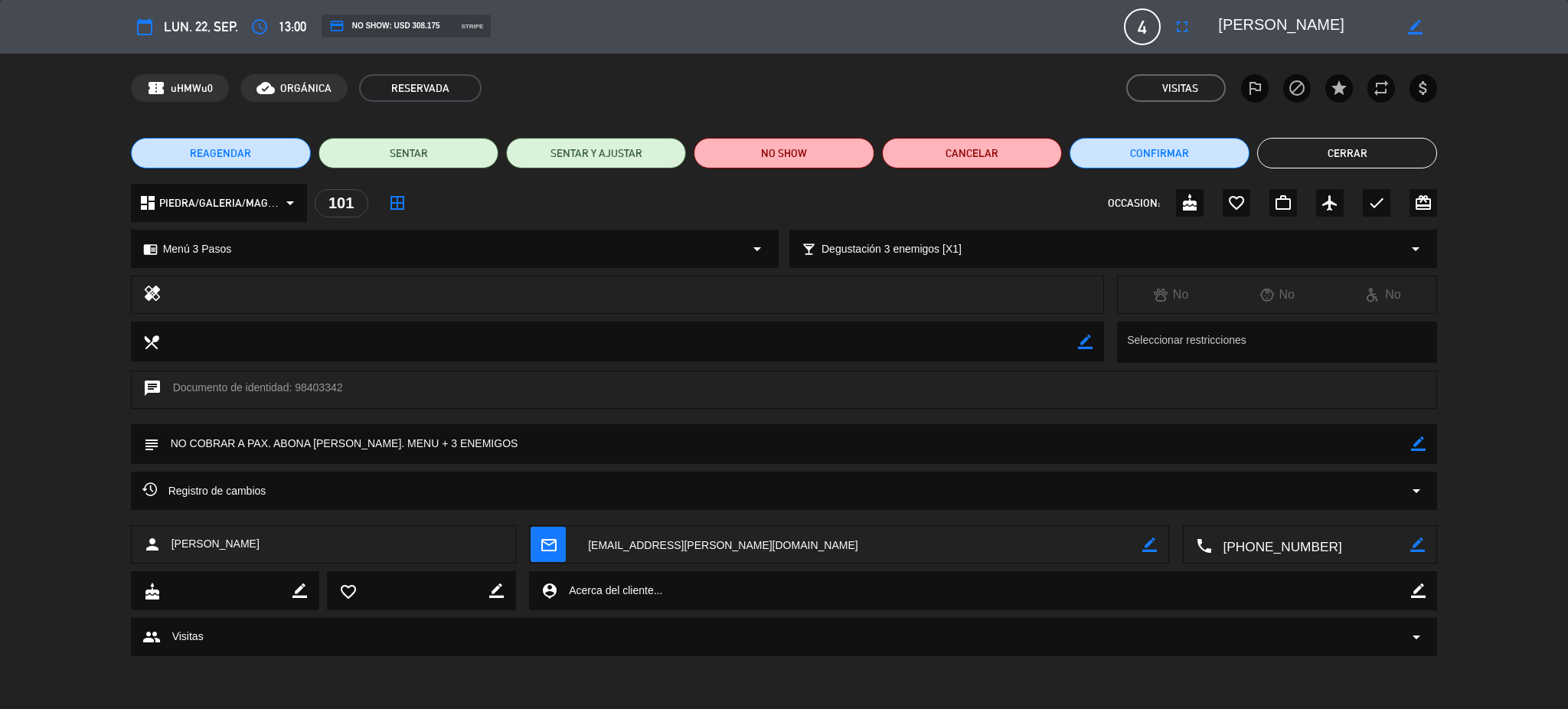
click at [1355, 153] on button "Cerrar" at bounding box center [1347, 153] width 180 height 31
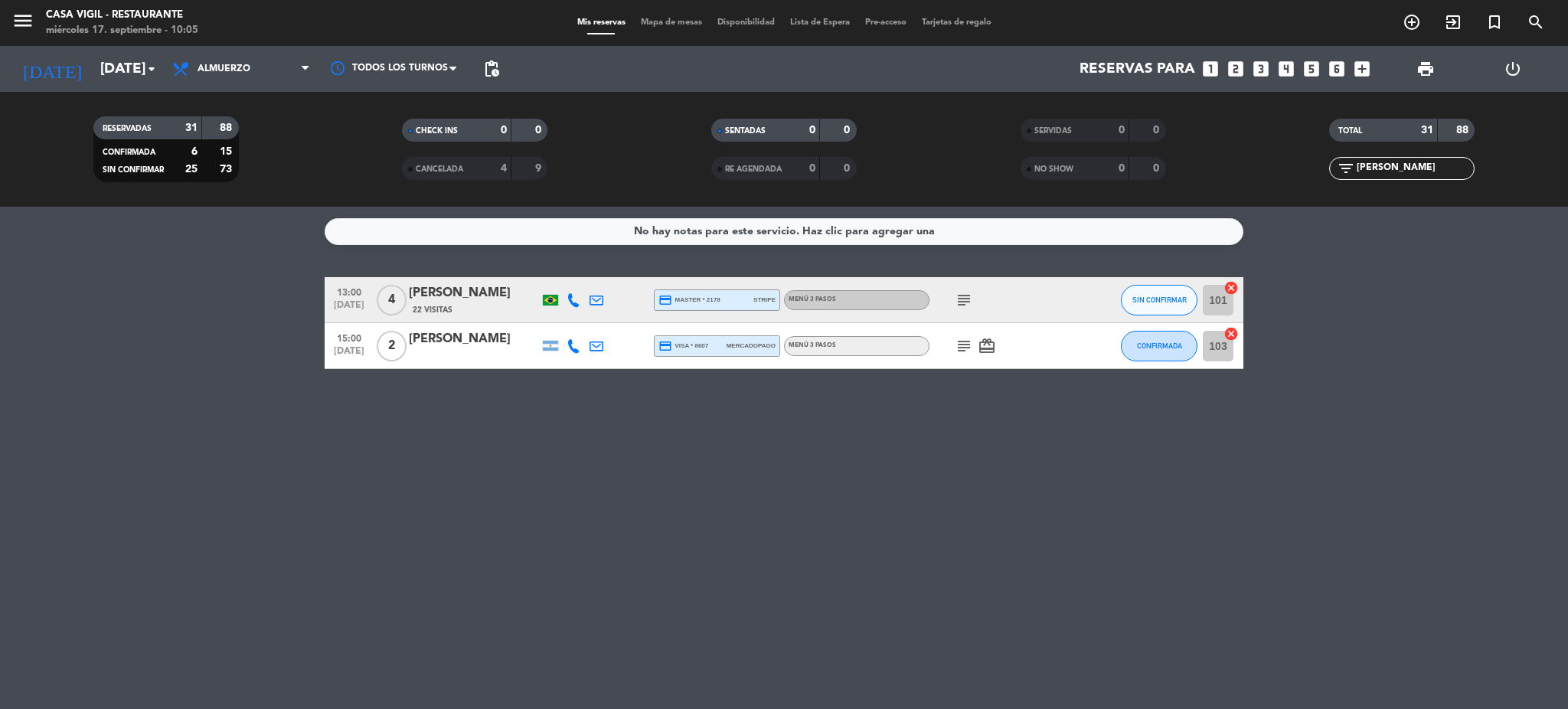
click at [453, 301] on div "[PERSON_NAME]" at bounding box center [474, 293] width 130 height 20
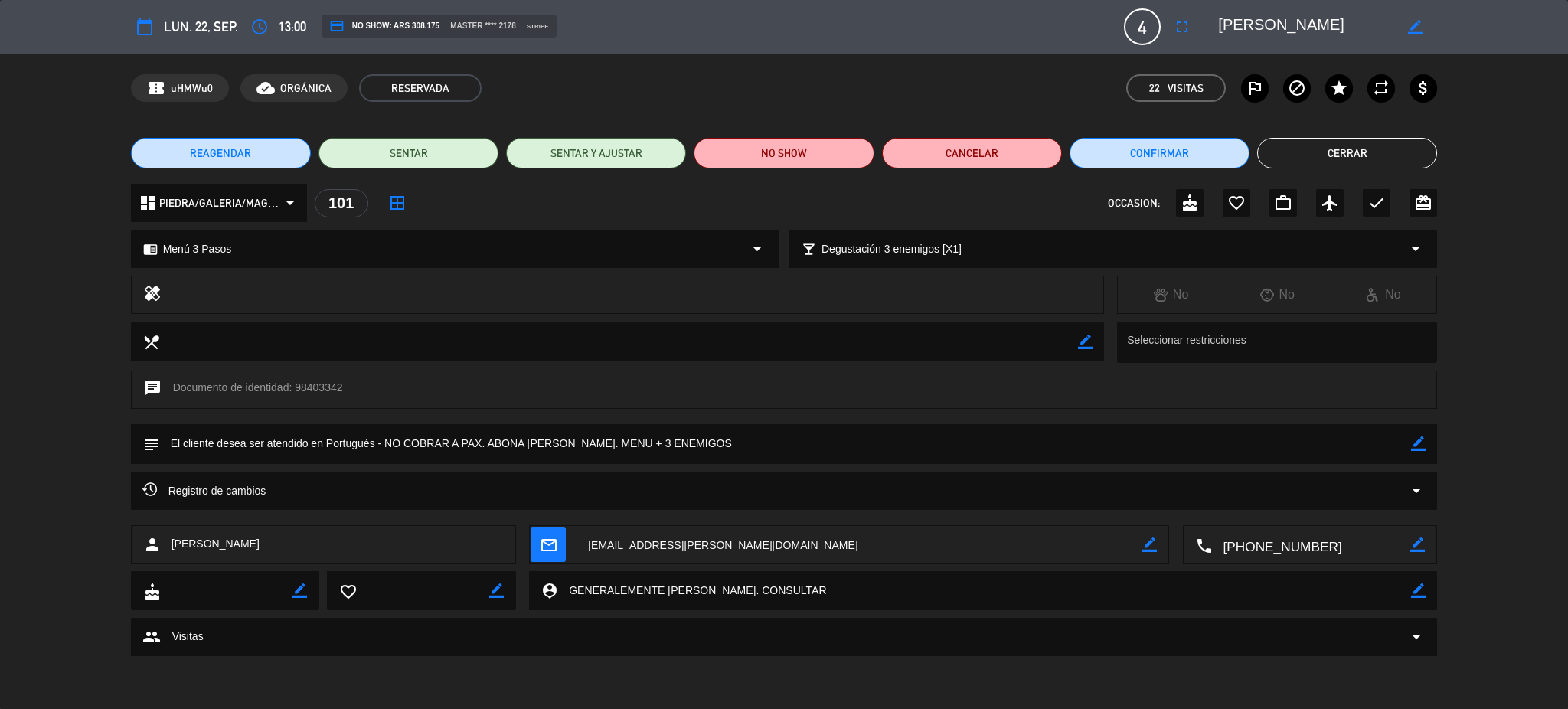
click at [1419, 443] on icon "border_color" at bounding box center [1418, 444] width 14 height 14
click at [1419, 442] on icon at bounding box center [1418, 444] width 14 height 14
click at [1009, 438] on textarea at bounding box center [785, 444] width 1252 height 39
click at [961, 438] on textarea at bounding box center [785, 444] width 1252 height 39
click at [1415, 439] on icon "border_color" at bounding box center [1418, 444] width 14 height 14
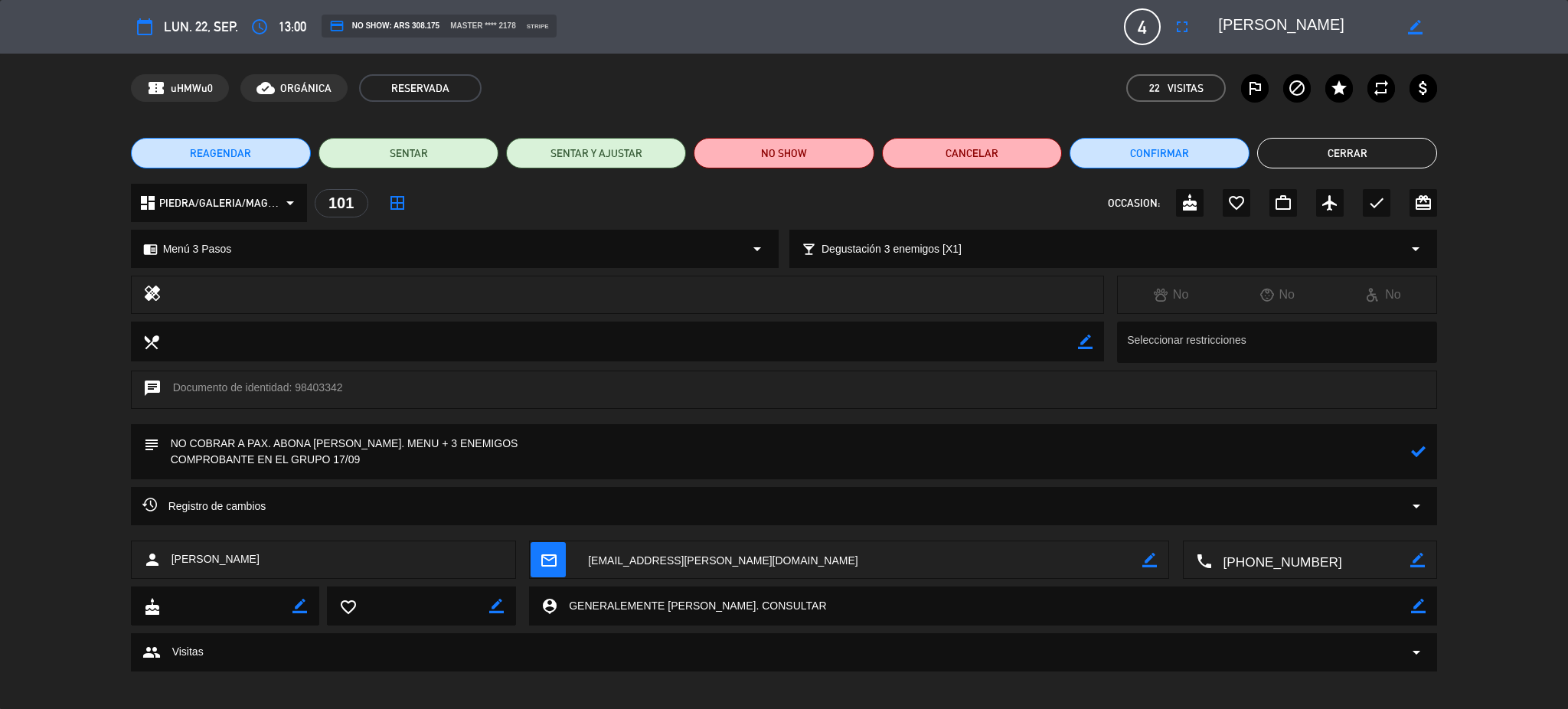
type textarea "NO COBRAR A PAX. ABONA [PERSON_NAME]. MENU + 3 ENEMIGOS COMPROBANTE EN EL GRUPO…"
drag, startPoint x: 268, startPoint y: 553, endPoint x: 163, endPoint y: 553, distance: 105.0
click at [162, 556] on div "person [PERSON_NAME]" at bounding box center [323, 560] width 385 height 38
click at [182, 557] on span "[PERSON_NAME]" at bounding box center [216, 560] width 88 height 18
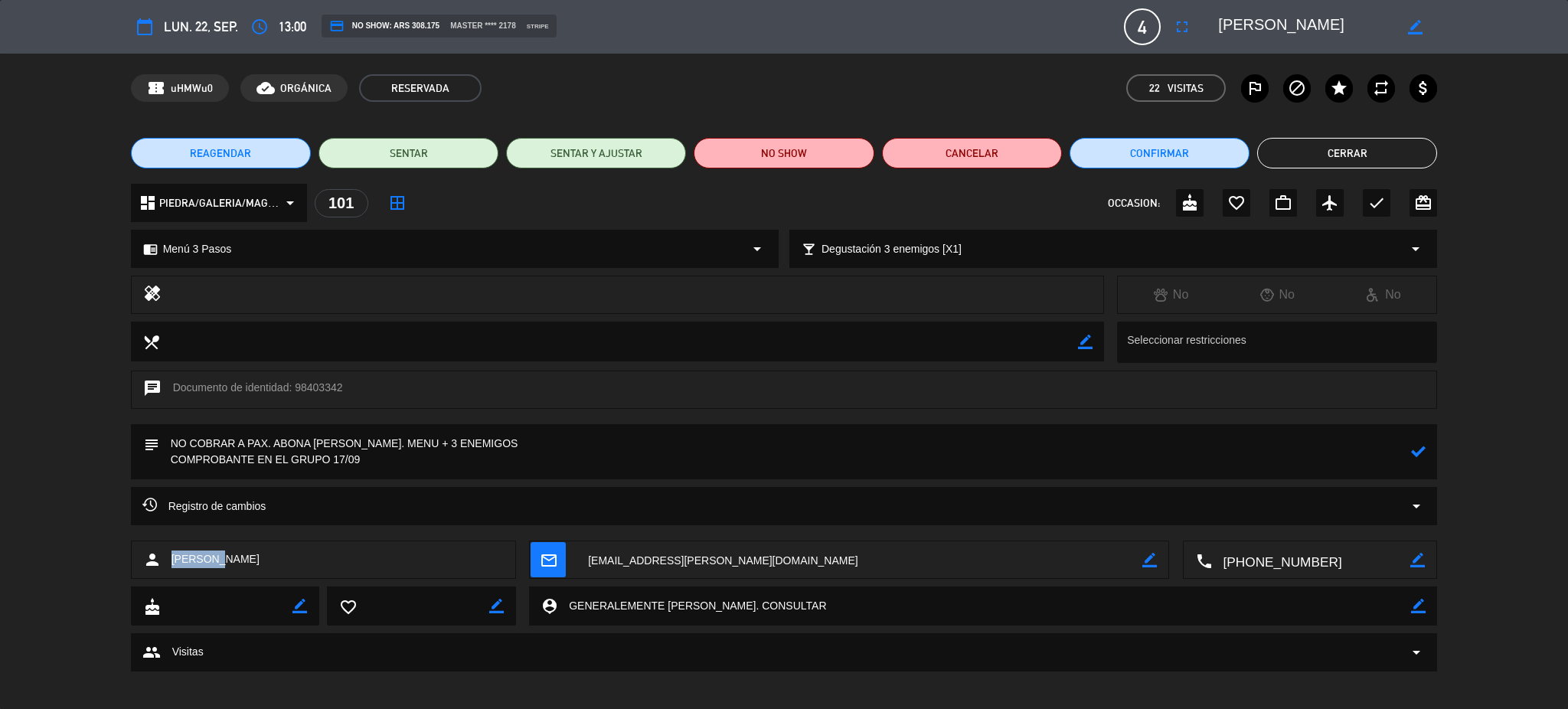
click at [1328, 156] on button "Cerrar" at bounding box center [1347, 153] width 180 height 31
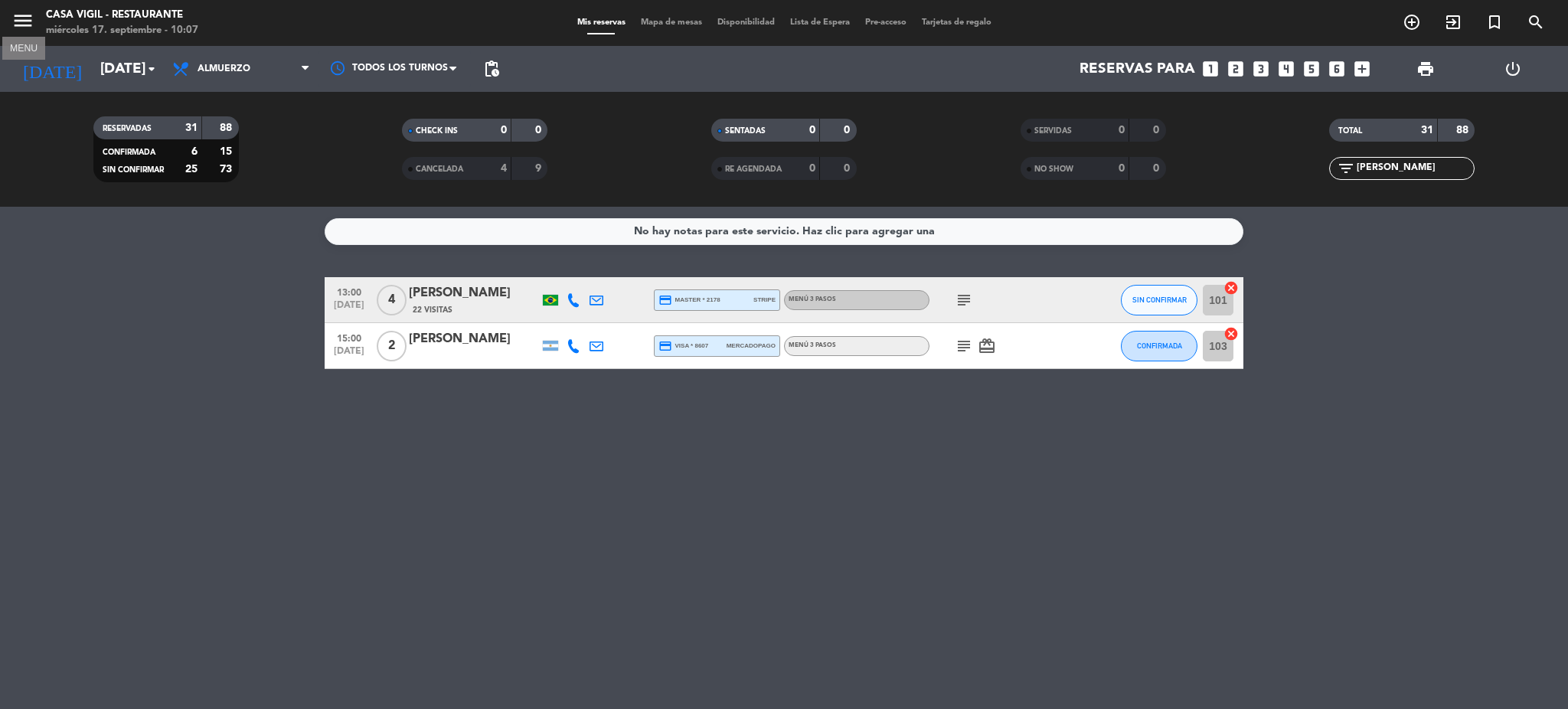
click at [18, 20] on icon "menu" at bounding box center [23, 20] width 23 height 23
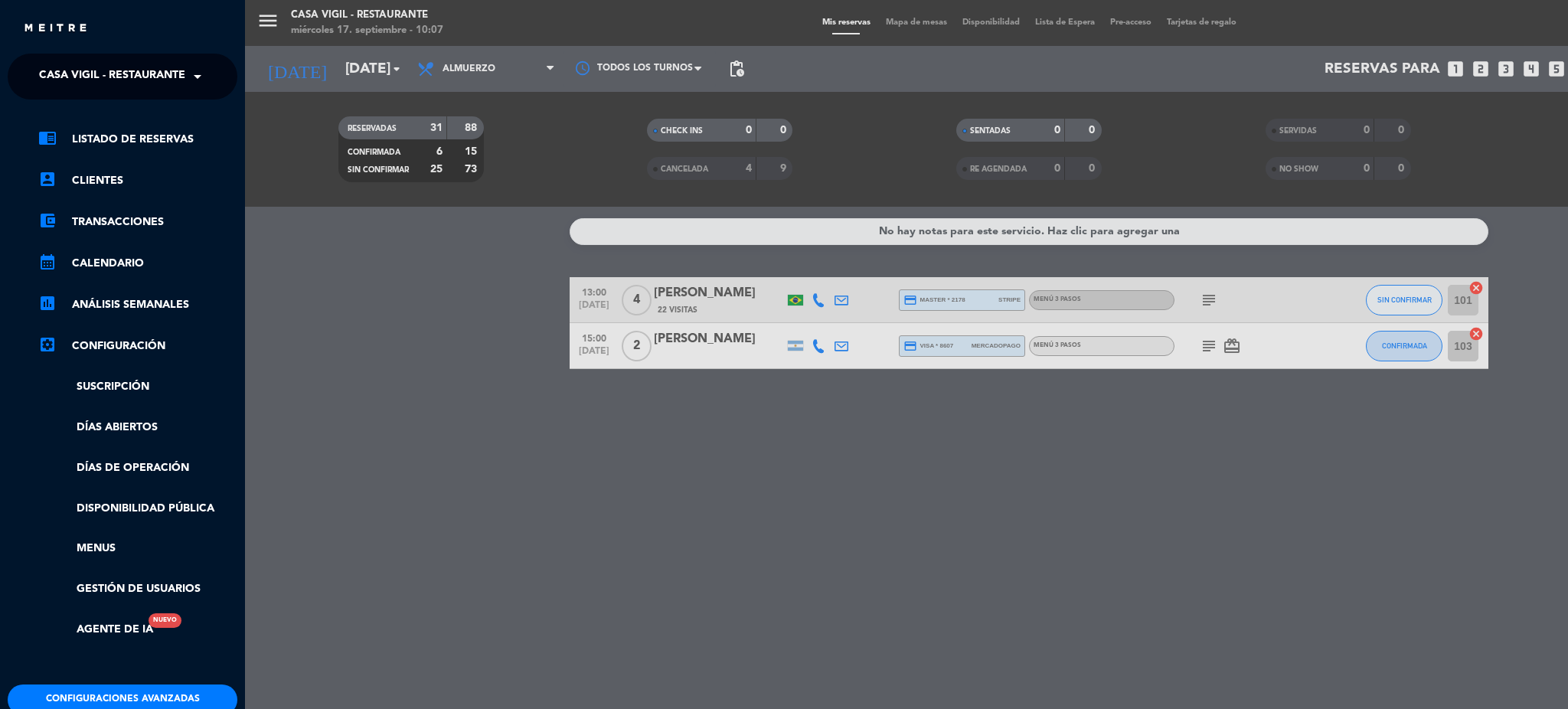
click at [100, 75] on span "Casa Vigil - Restaurante" at bounding box center [111, 76] width 146 height 32
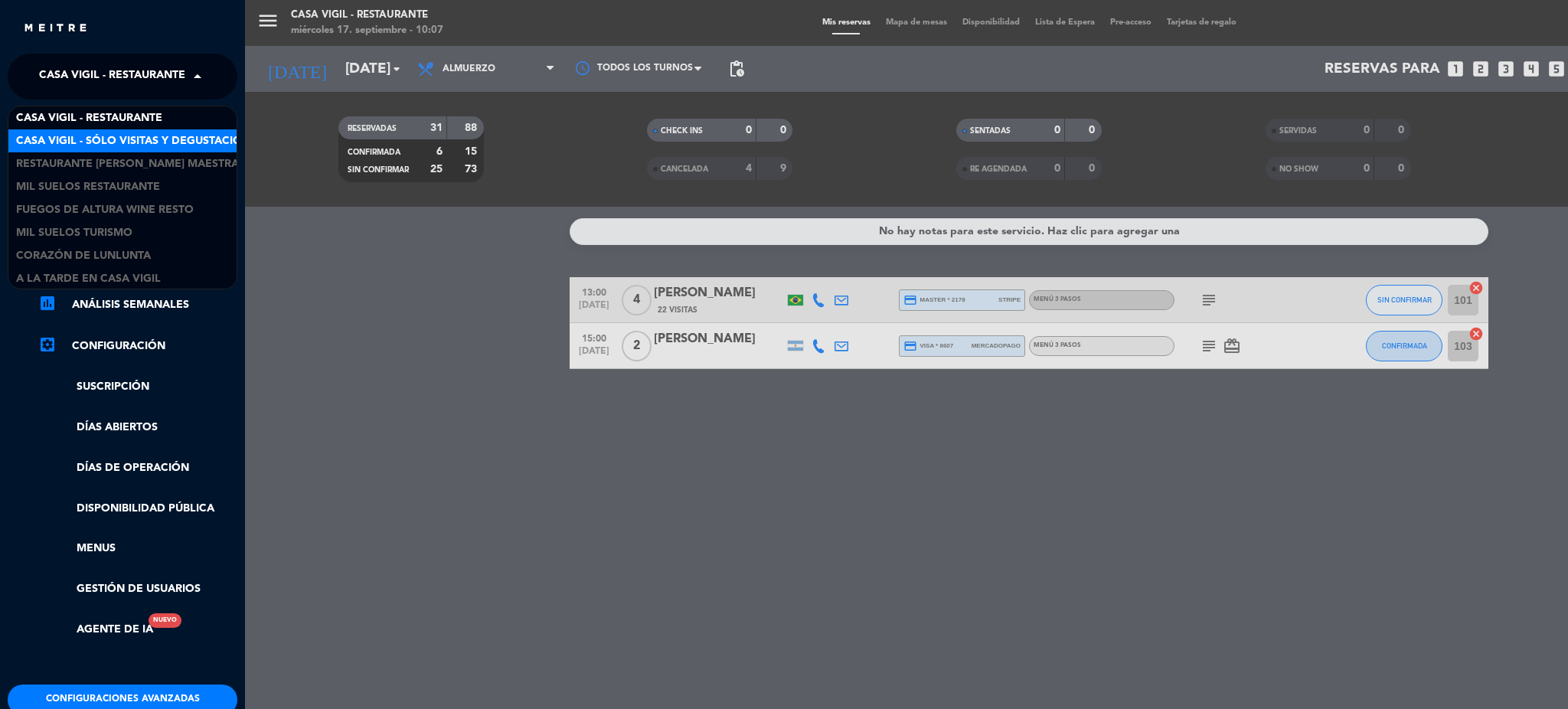
click at [108, 135] on span "Casa Vigil - SÓLO Visitas y Degustaciones" at bounding box center [140, 141] width 247 height 18
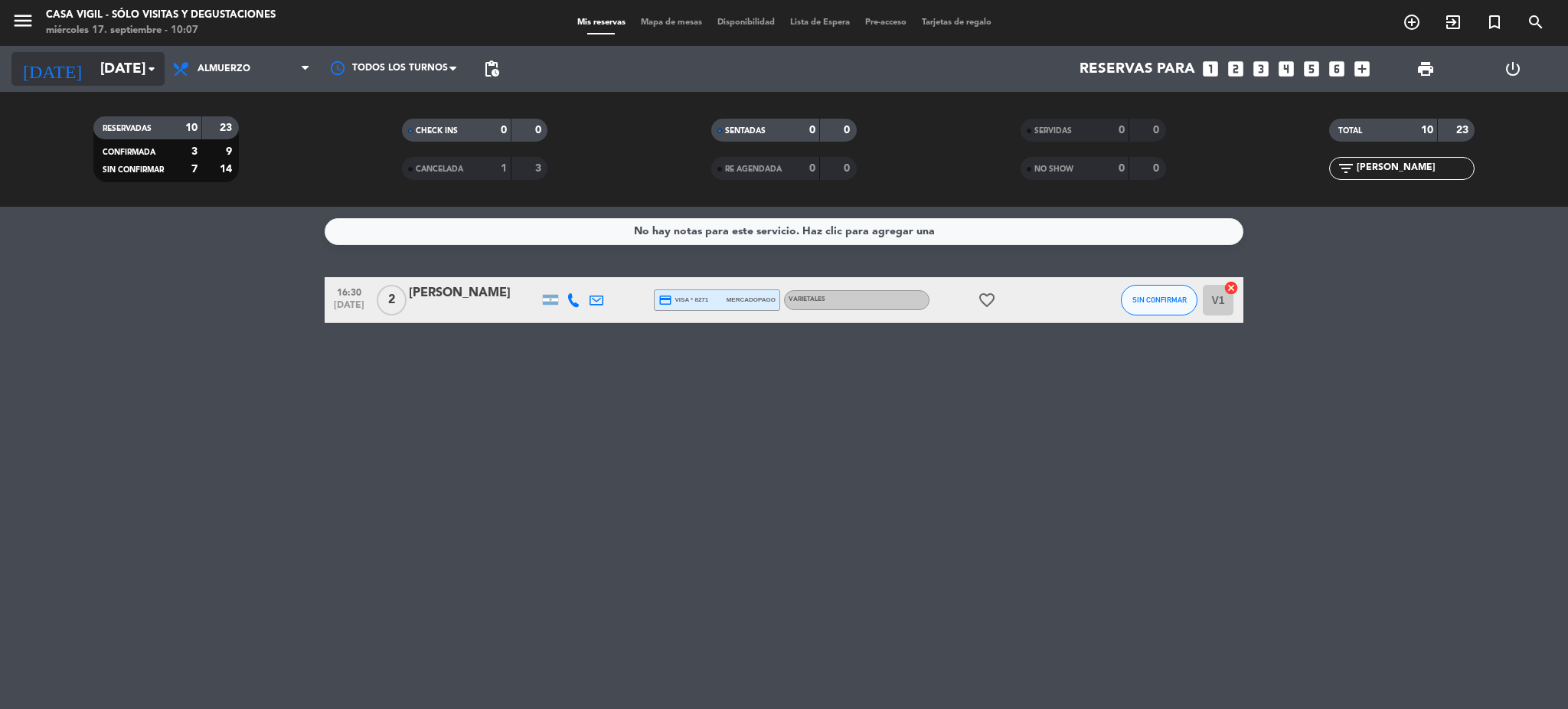
click at [105, 71] on input "[DATE]" at bounding box center [185, 69] width 185 height 32
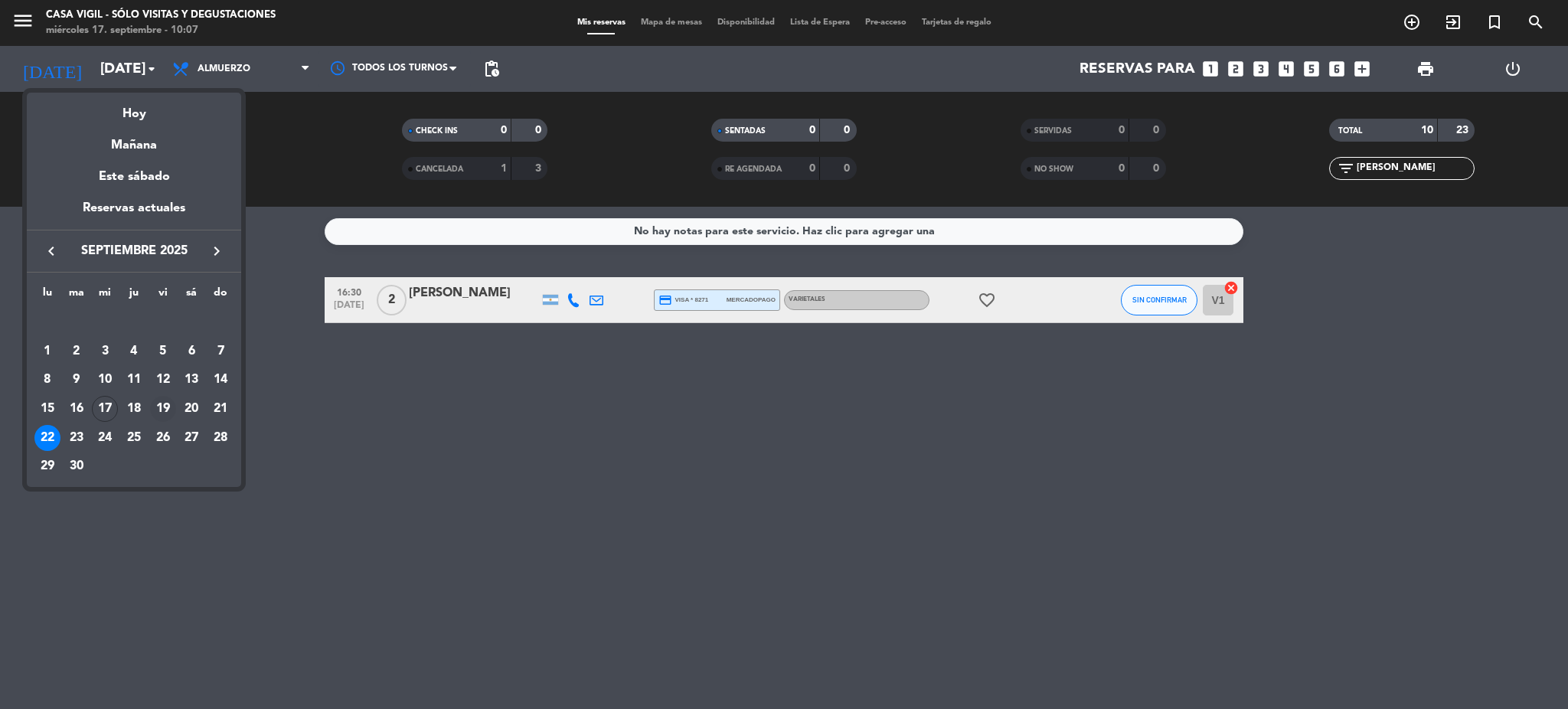
click at [167, 406] on div "19" at bounding box center [163, 408] width 26 height 26
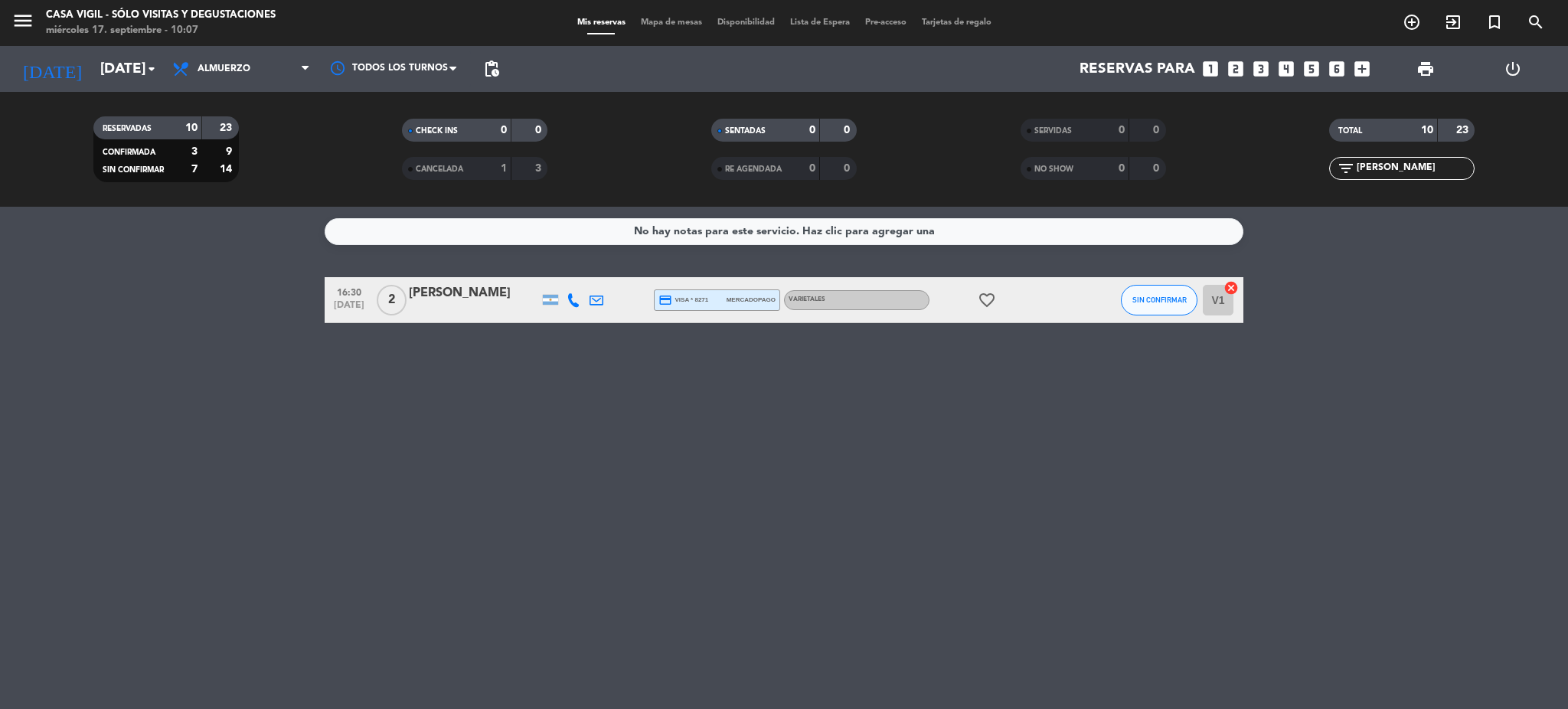
type input "[DATE]"
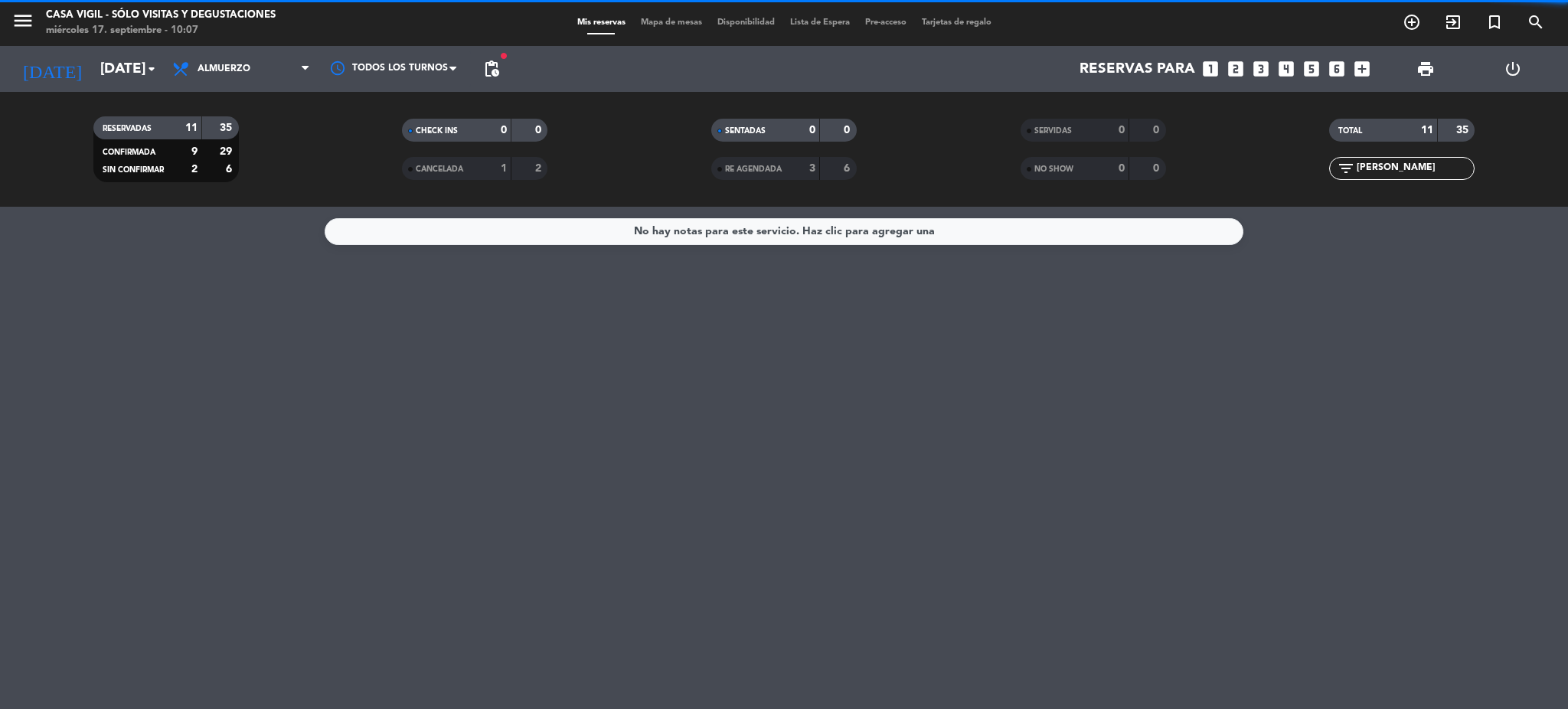
drag, startPoint x: 1397, startPoint y: 169, endPoint x: 1304, endPoint y: 165, distance: 93.1
click at [1304, 166] on div "filter_list JULI" at bounding box center [1402, 169] width 309 height 23
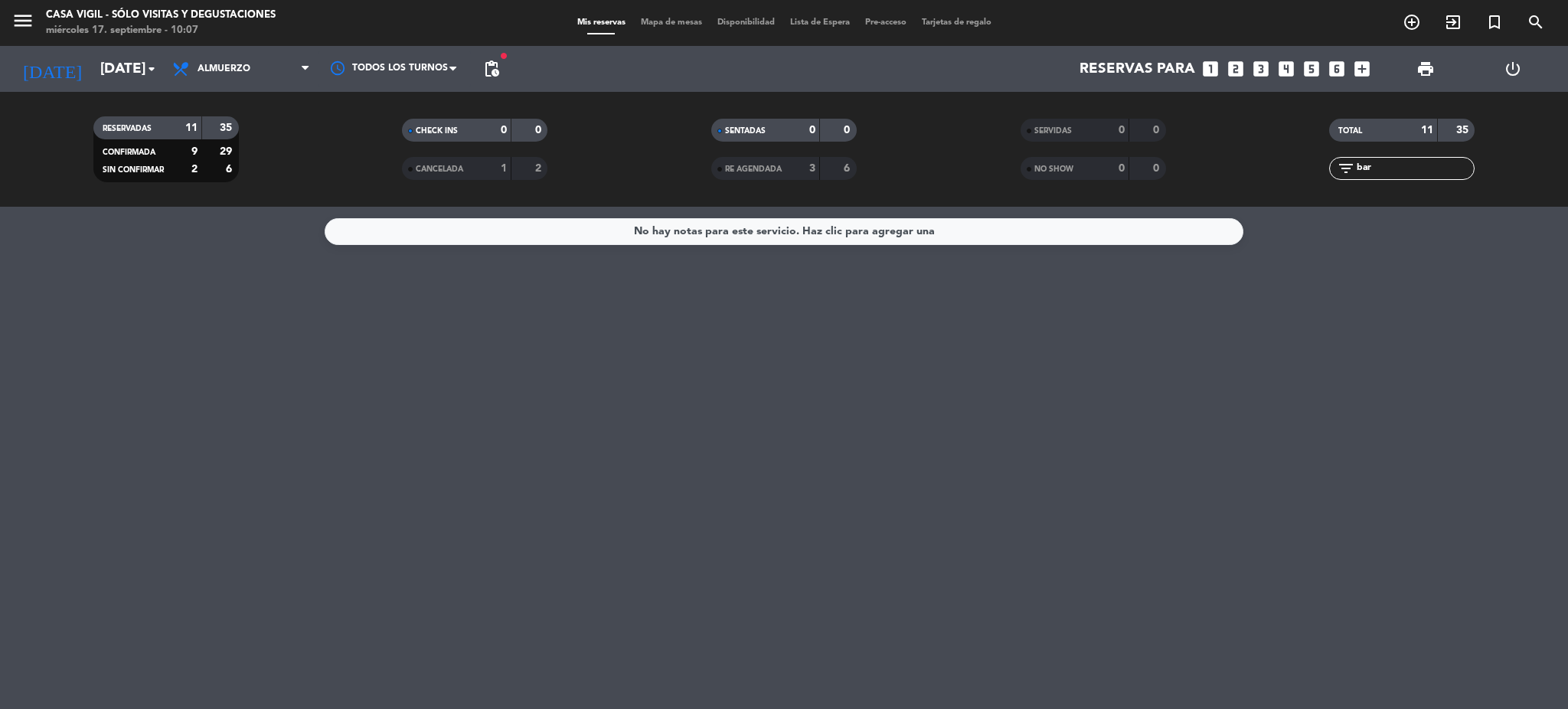
type input "bar"
drag, startPoint x: 1379, startPoint y: 171, endPoint x: 1267, endPoint y: 160, distance: 112.5
click at [1267, 160] on div "filter_list bar" at bounding box center [1402, 169] width 309 height 23
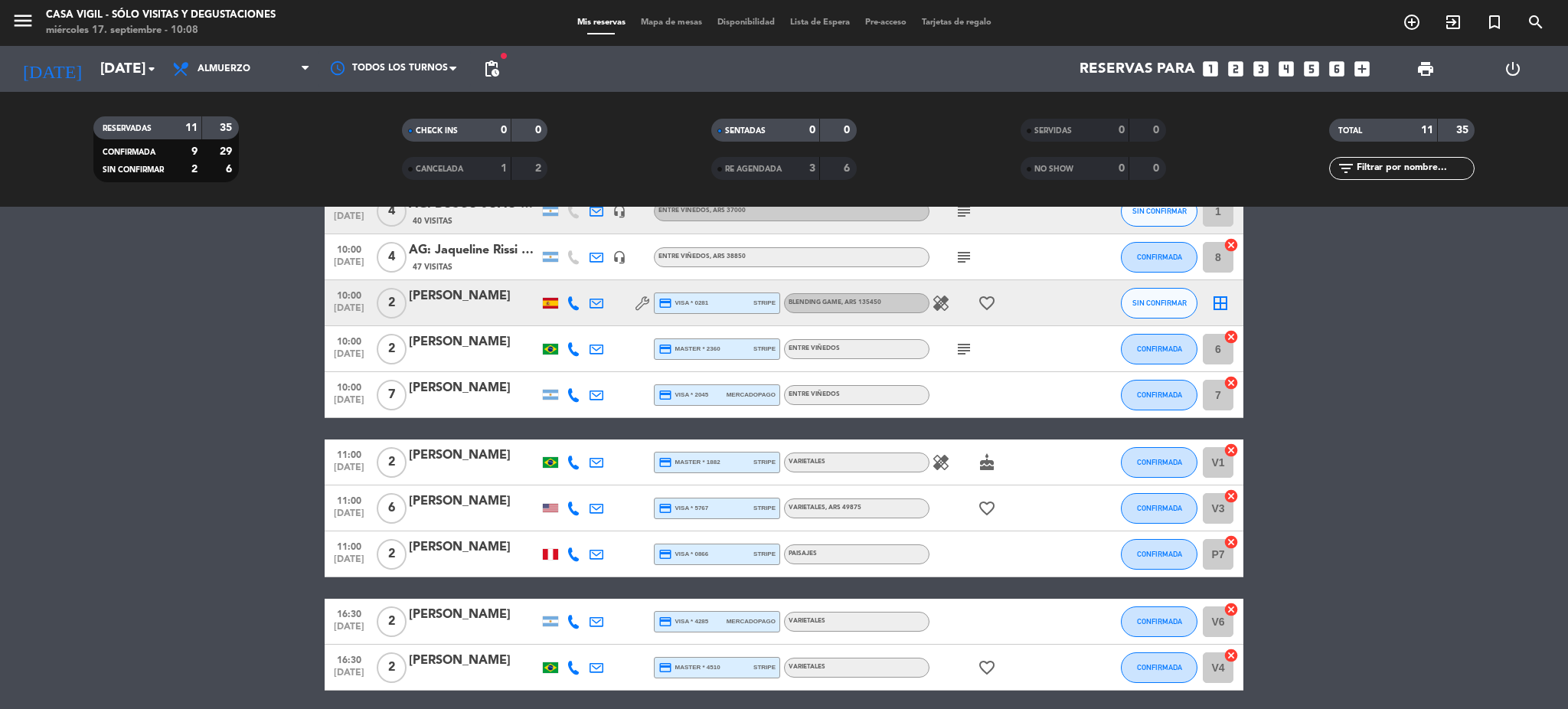
scroll to position [203, 0]
